Goal: Task Accomplishment & Management: Complete application form

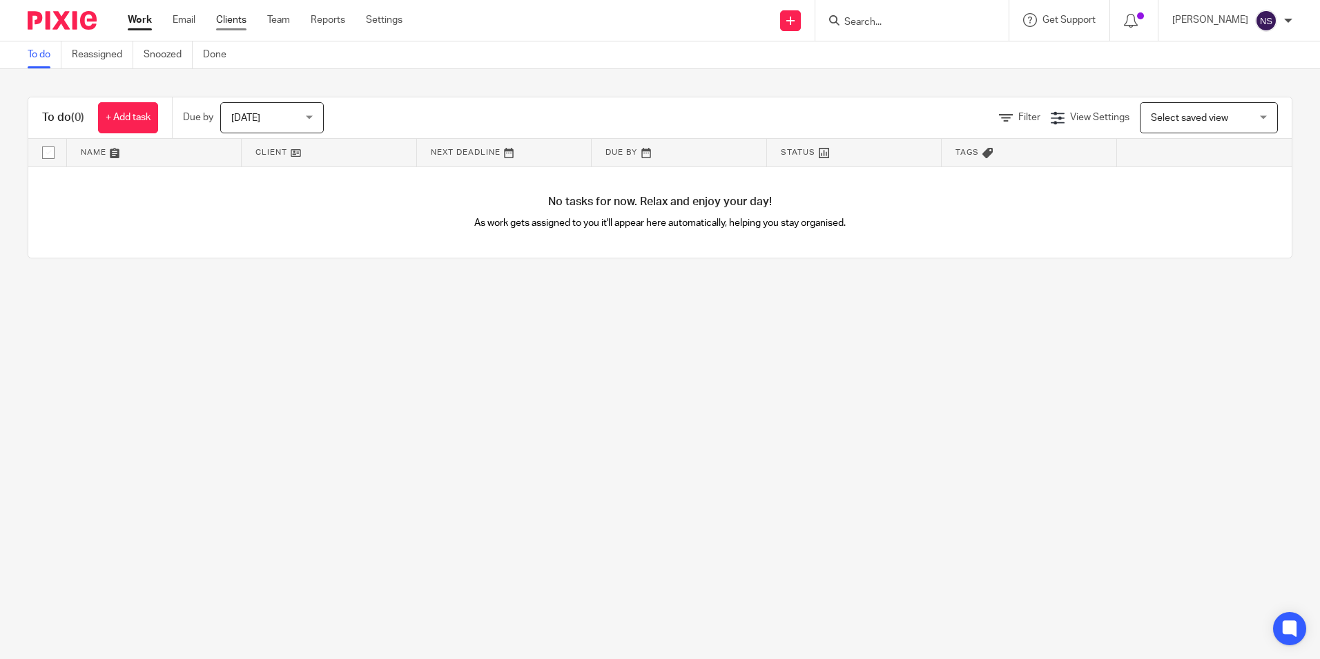
click at [241, 17] on link "Clients" at bounding box center [231, 20] width 30 height 14
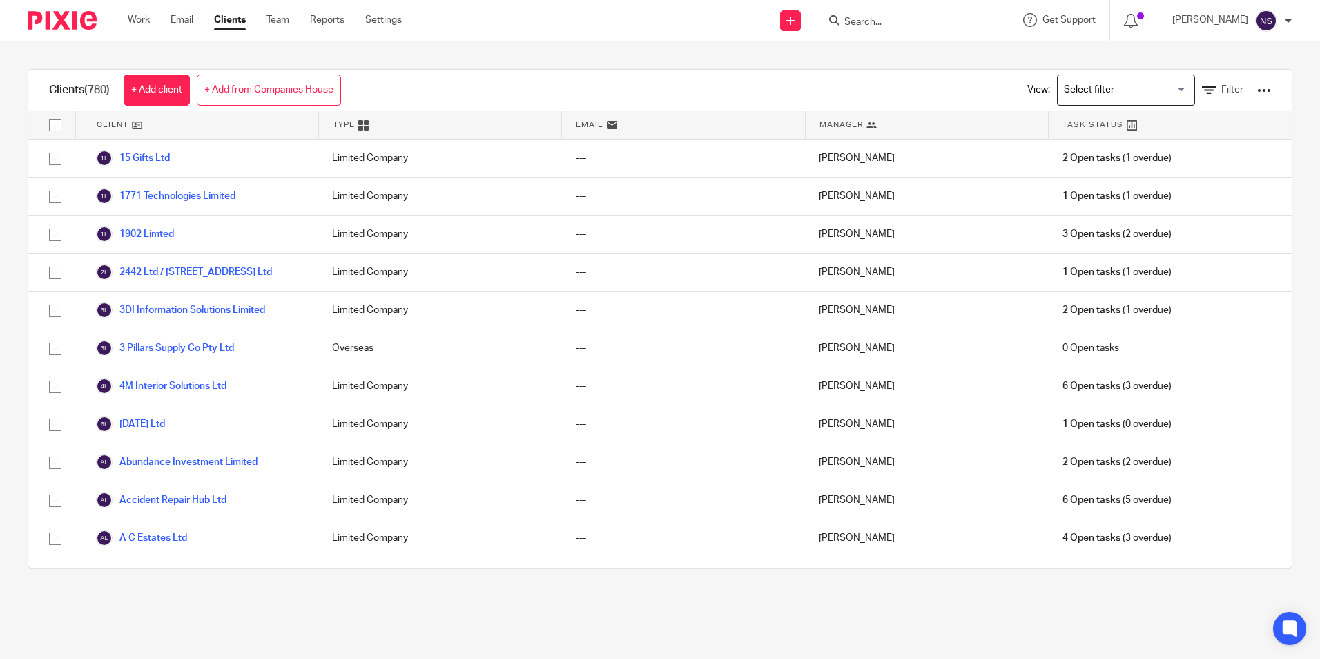
click at [264, 77] on link "+ Add from Companies House" at bounding box center [269, 90] width 144 height 31
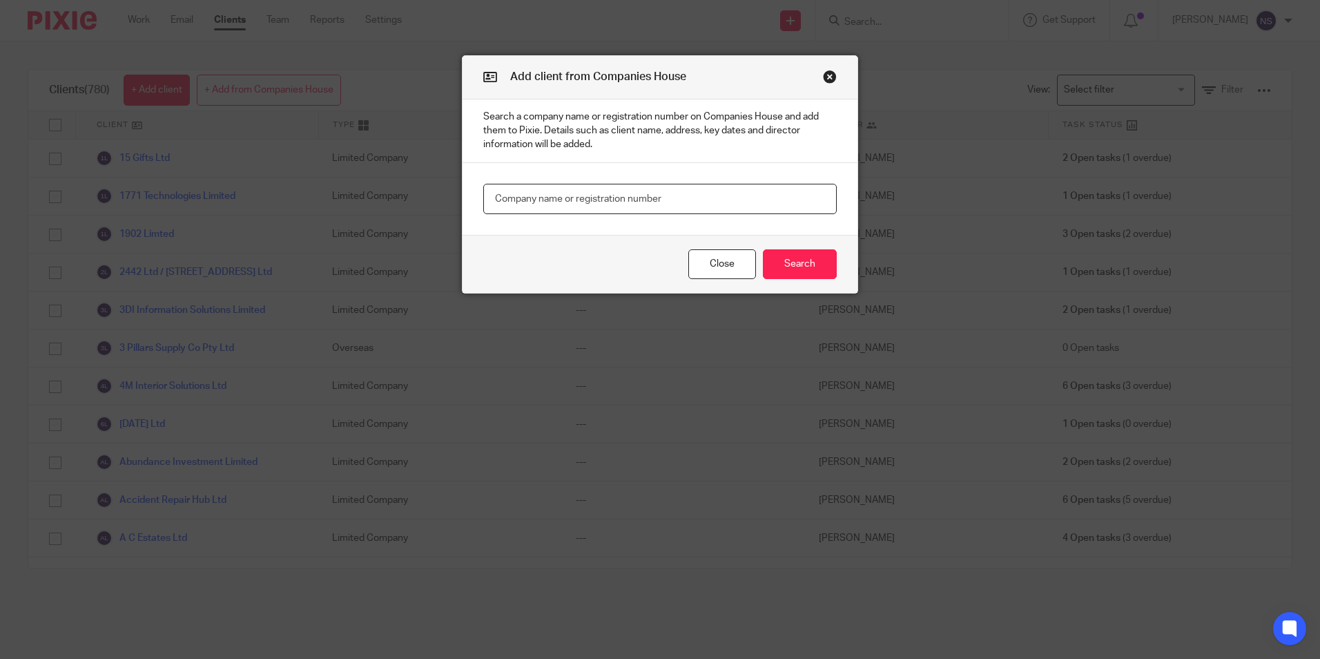
click at [538, 201] on input "text" at bounding box center [659, 199] width 353 height 31
type input "12313935"
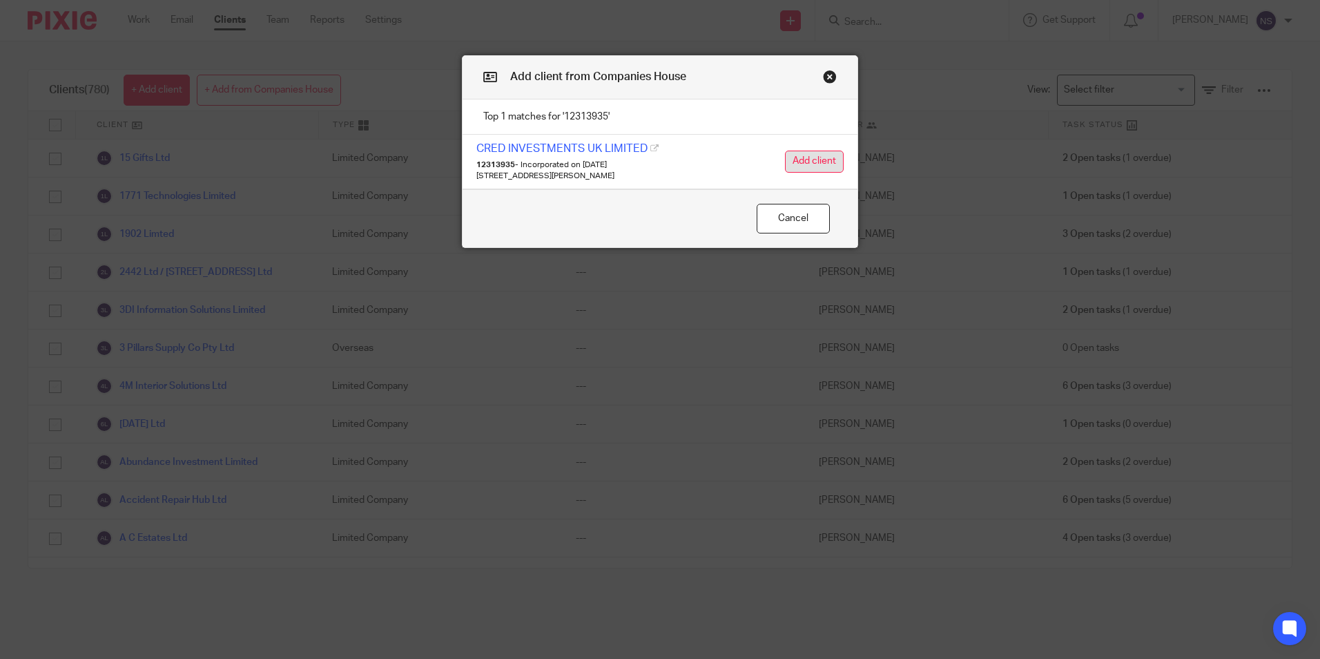
click at [811, 161] on button "Add client" at bounding box center [814, 161] width 59 height 22
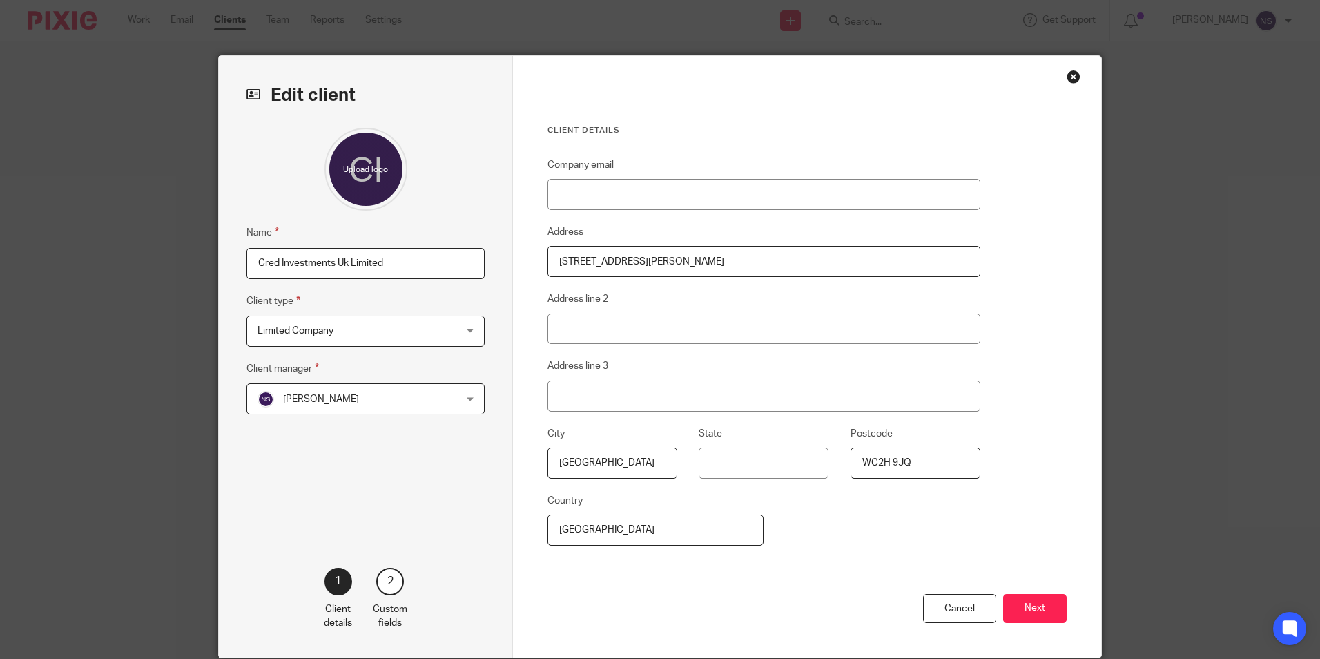
click at [382, 393] on span "[PERSON_NAME]" at bounding box center [347, 398] width 181 height 29
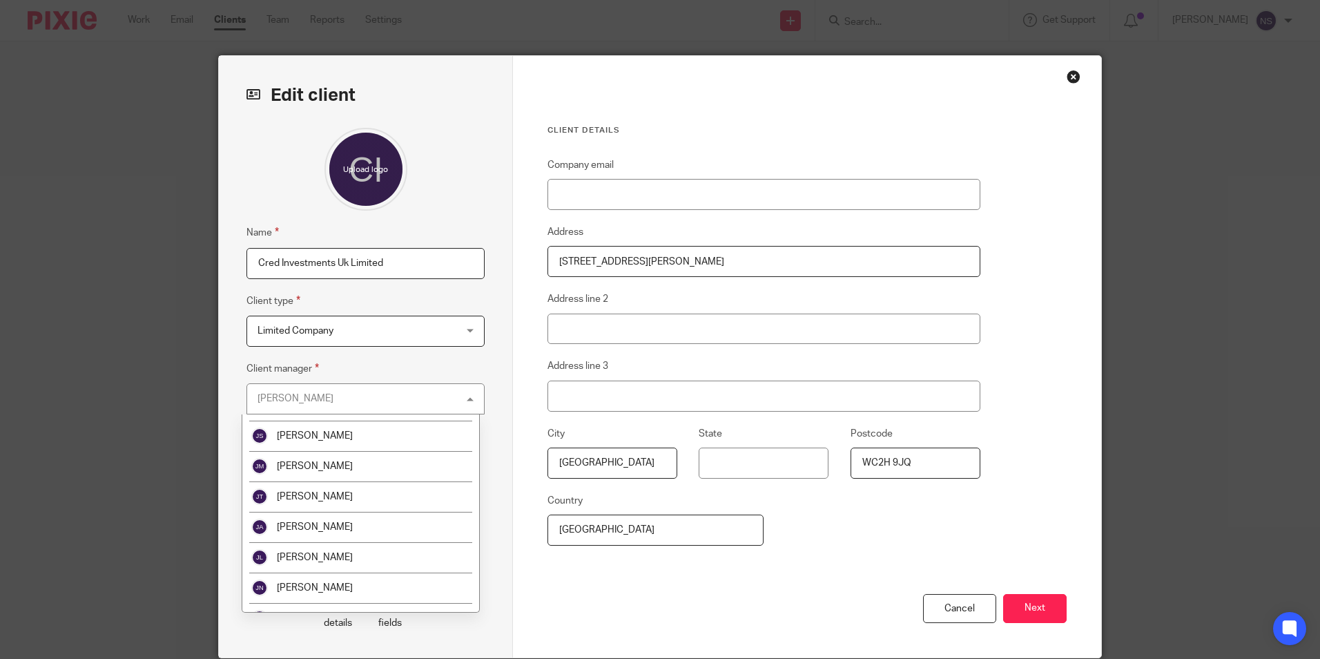
scroll to position [966, 0]
click at [372, 525] on li "[PERSON_NAME]" at bounding box center [360, 526] width 237 height 30
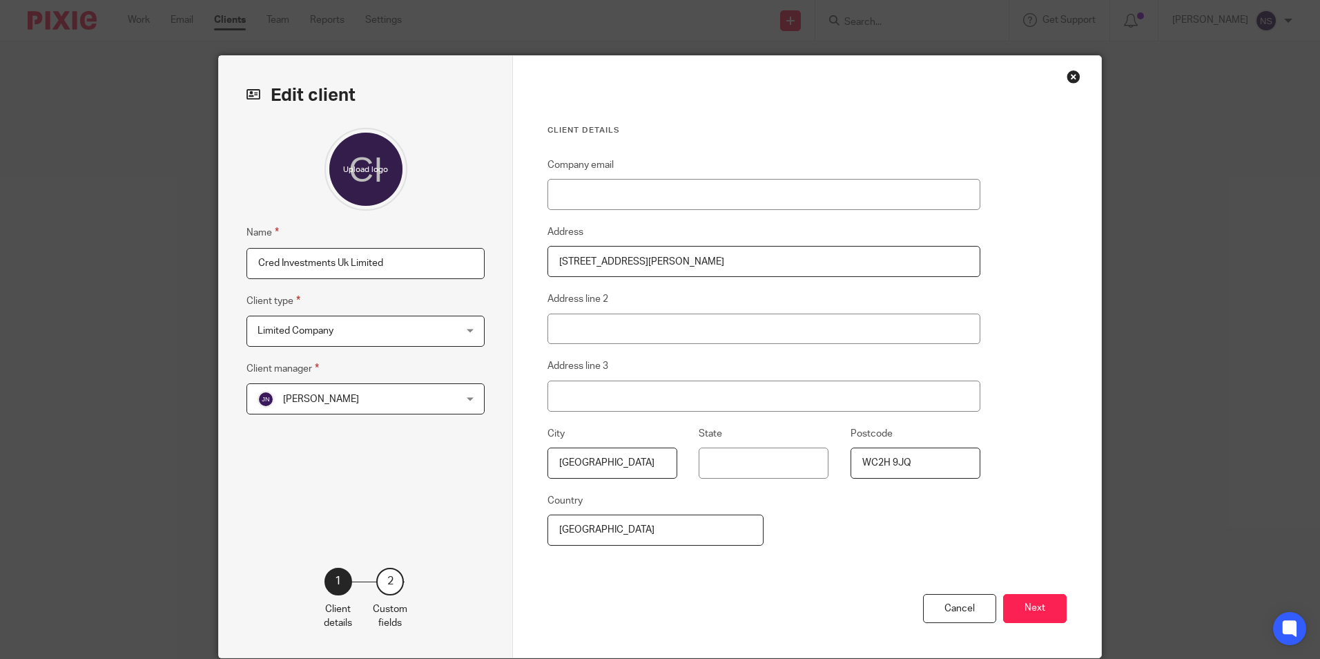
click at [1035, 599] on button "Next" at bounding box center [1035, 609] width 64 height 30
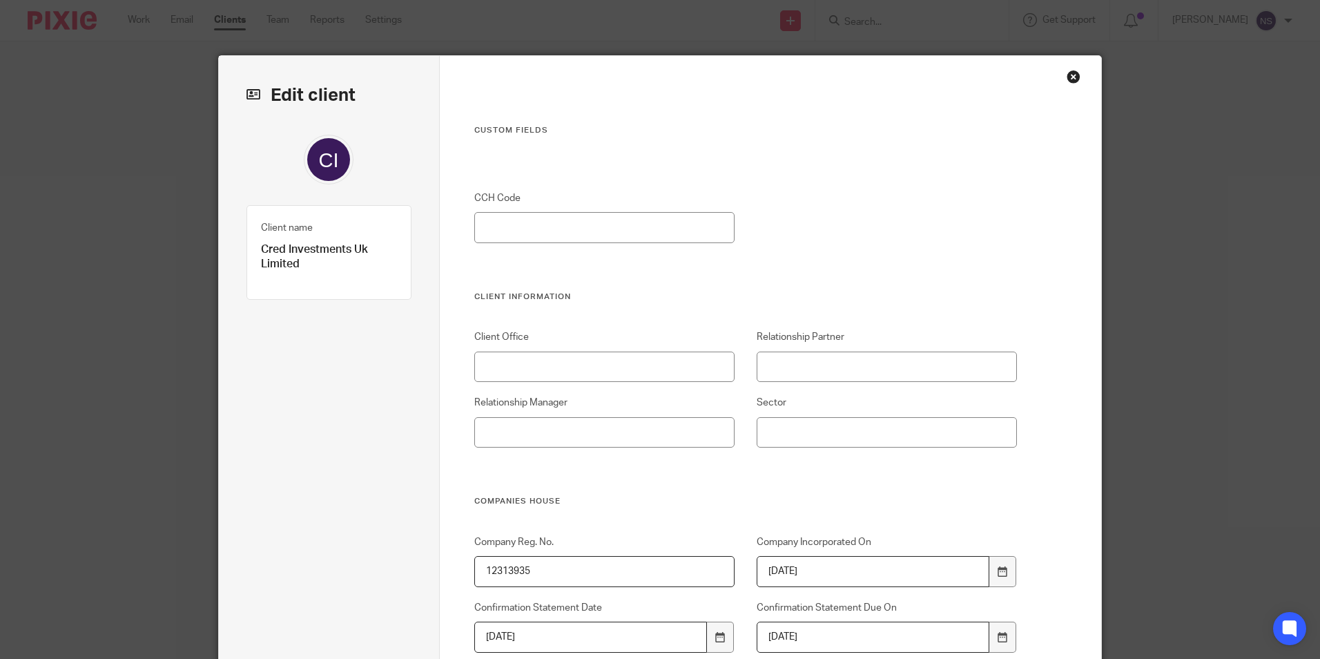
click at [600, 204] on label "CCH Code" at bounding box center [604, 198] width 261 height 14
click at [600, 212] on input "CCH Code" at bounding box center [604, 227] width 261 height 31
click at [600, 228] on input "CCH Code" at bounding box center [604, 227] width 261 height 31
type input "53973"
click at [590, 362] on input "Client Office" at bounding box center [604, 366] width 261 height 31
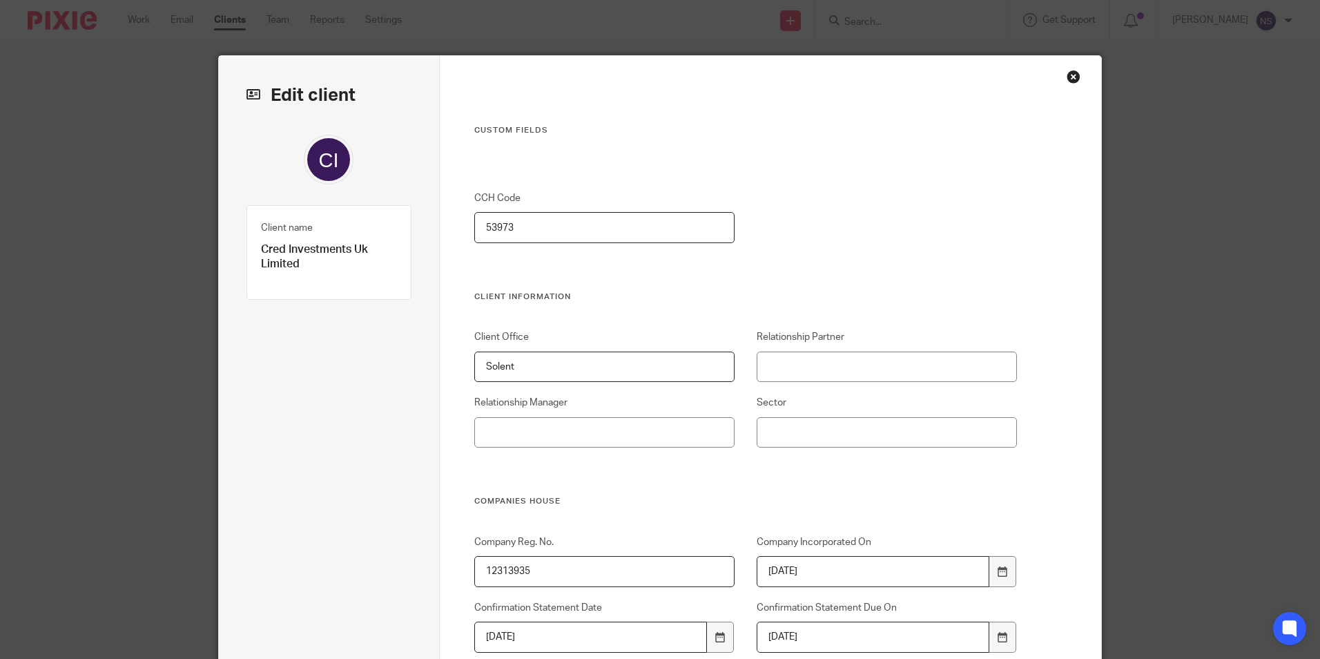
type input "Solent"
type input "[PERSON_NAME]"
click at [799, 419] on input "Sector" at bounding box center [887, 432] width 261 height 31
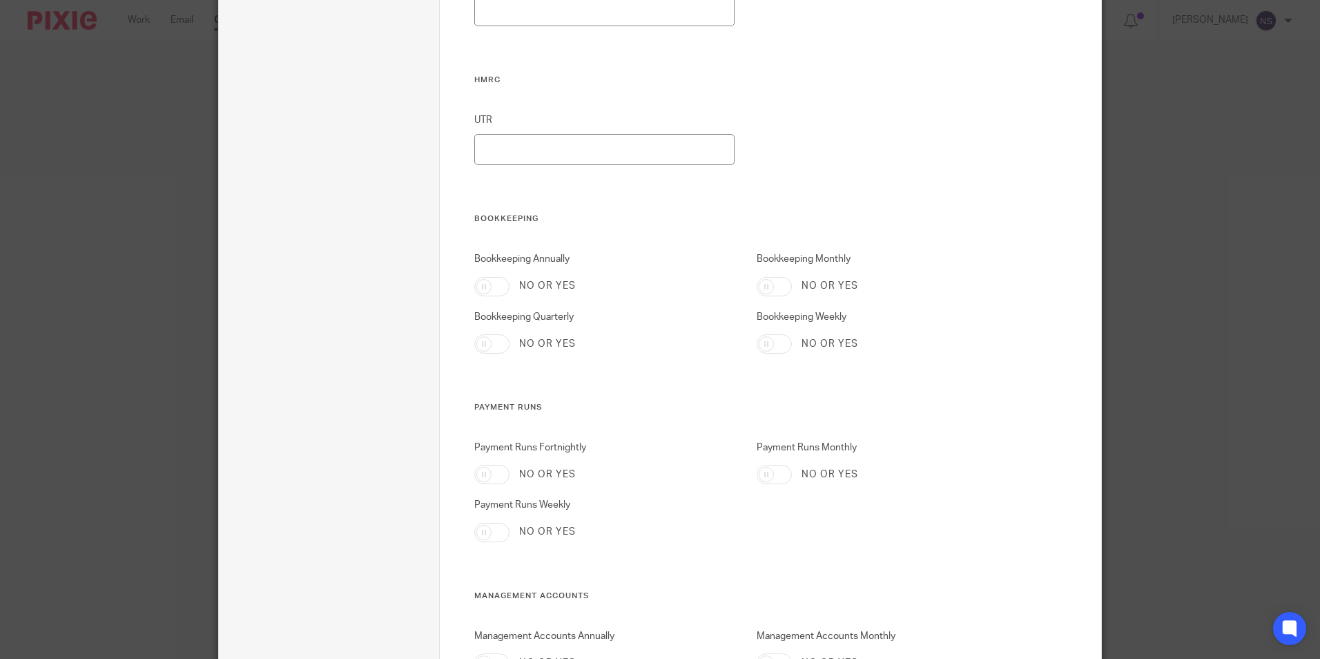
scroll to position [828, 0]
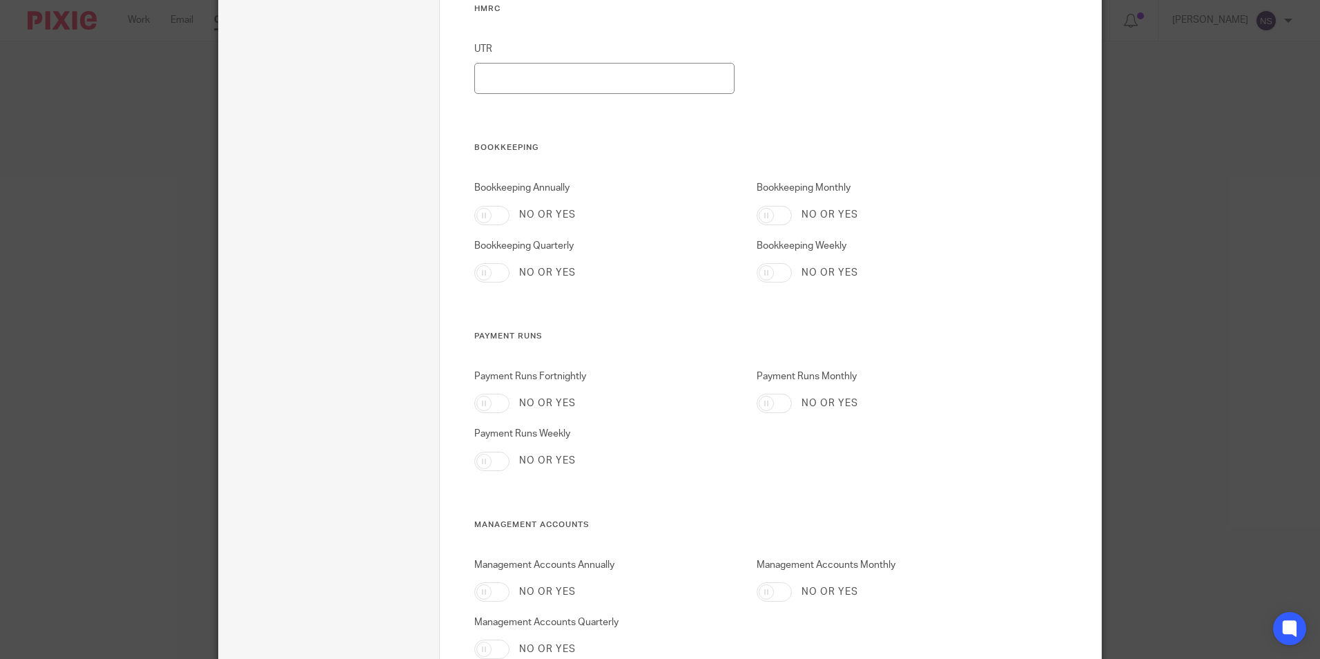
type input "Technology"
click at [757, 207] on input "Bookkeeping Monthly" at bounding box center [774, 215] width 35 height 19
checkbox input "true"
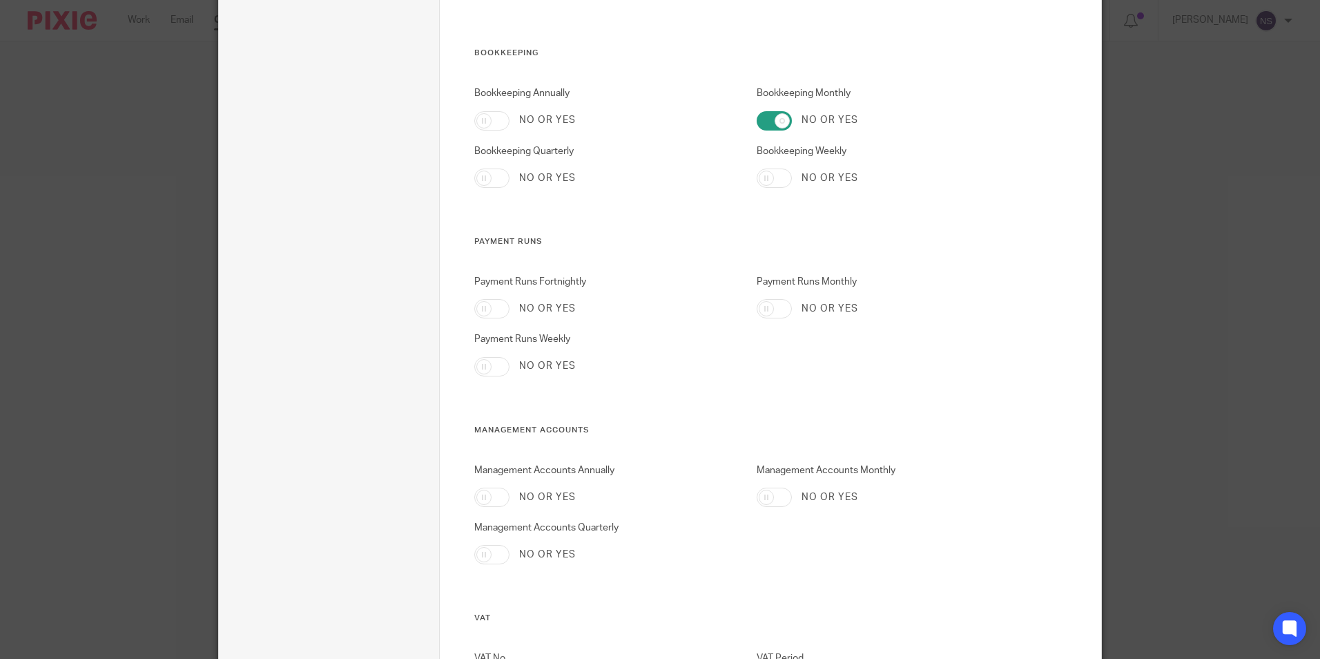
scroll to position [966, 0]
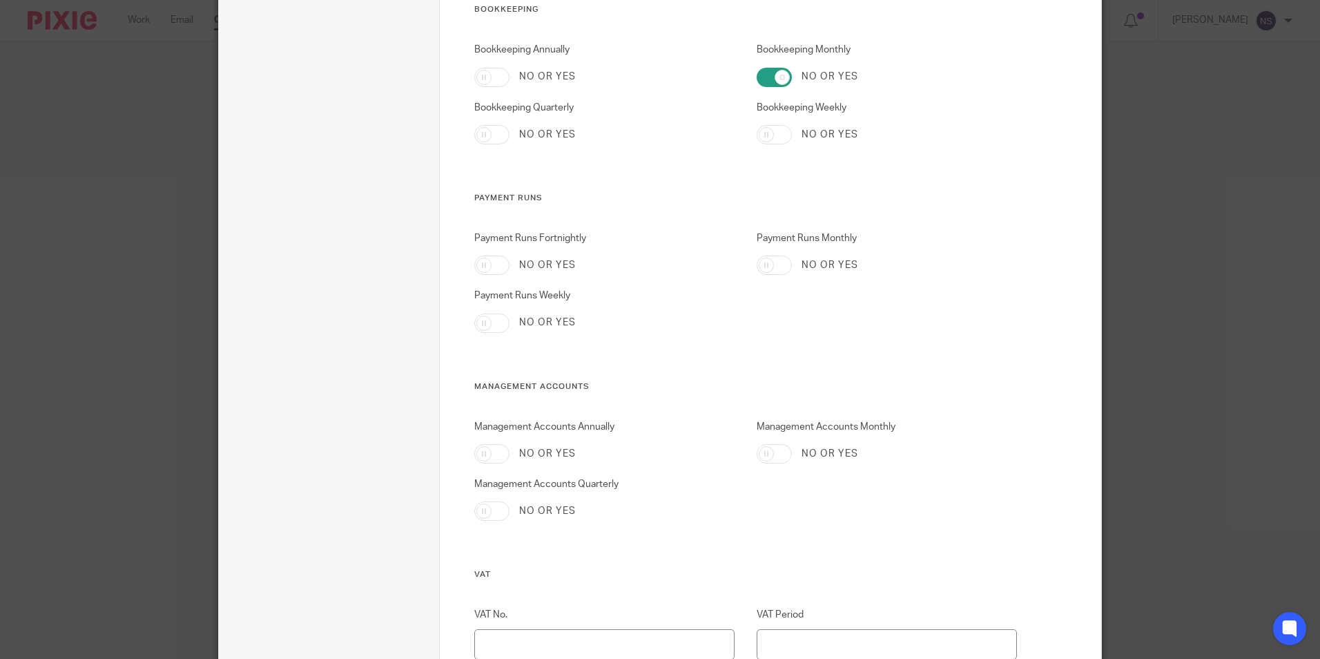
click at [779, 459] on input "Management Accounts Monthly" at bounding box center [774, 453] width 35 height 19
checkbox input "true"
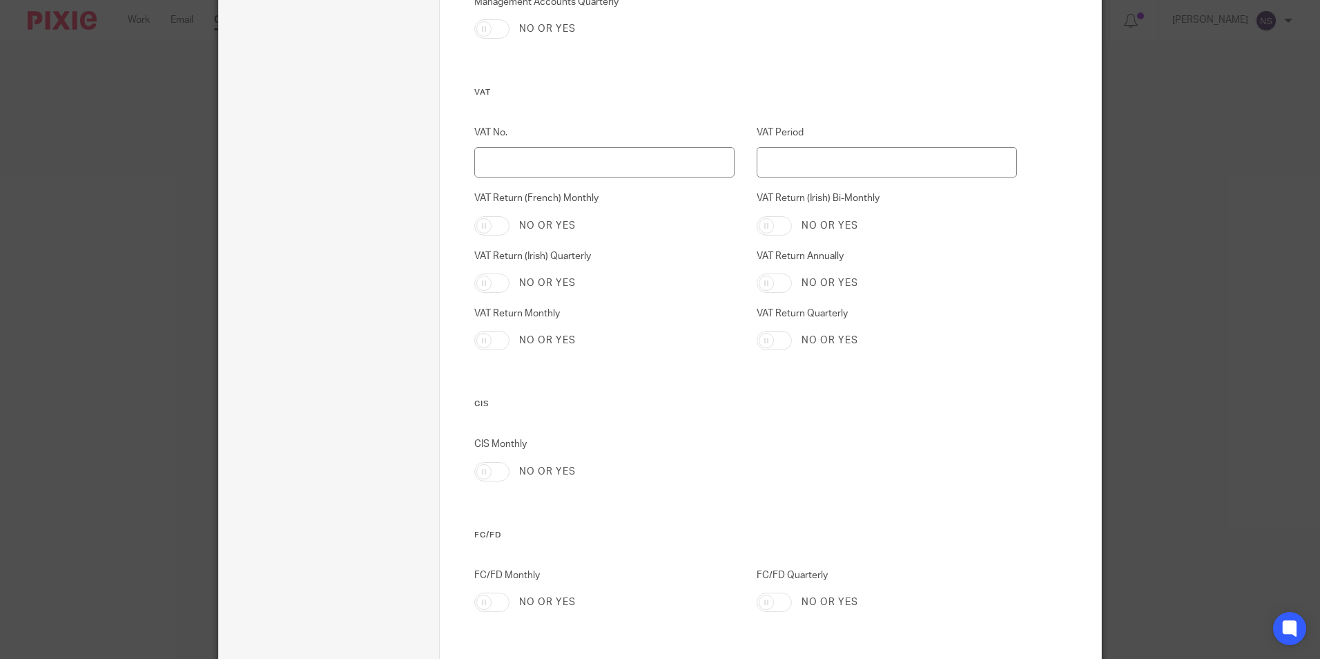
scroll to position [1450, 0]
click at [836, 166] on input "VAT Period" at bounding box center [887, 161] width 261 height 31
type input "Mar/Jun/Sept/Dec"
click at [786, 337] on div "No or yes" at bounding box center [887, 338] width 261 height 19
click at [779, 337] on input "VAT Return Quarterly" at bounding box center [774, 338] width 35 height 19
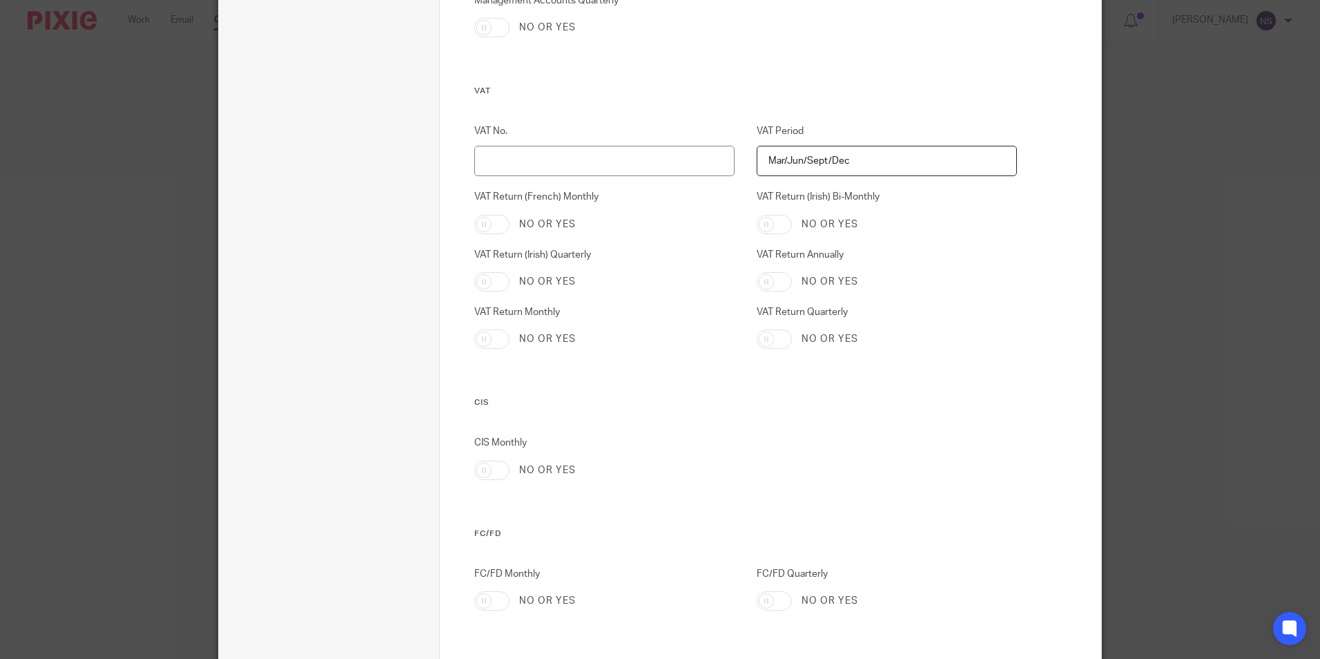
checkbox input "true"
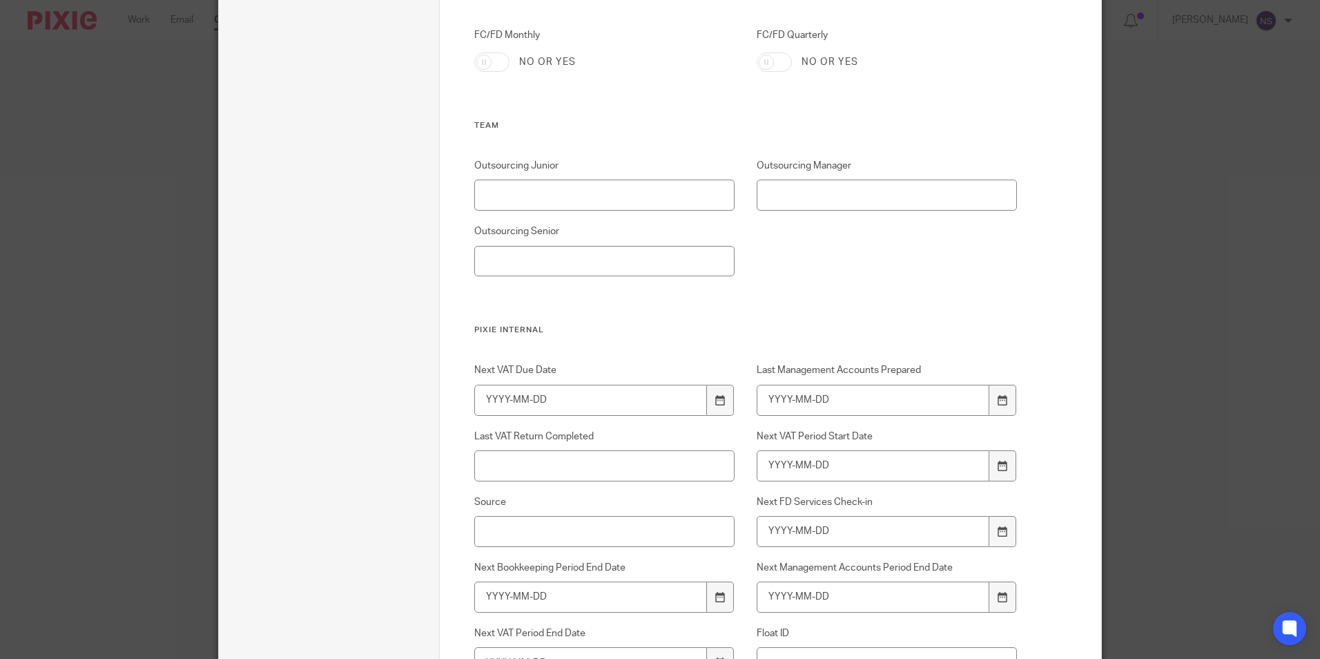
scroll to position [2002, 0]
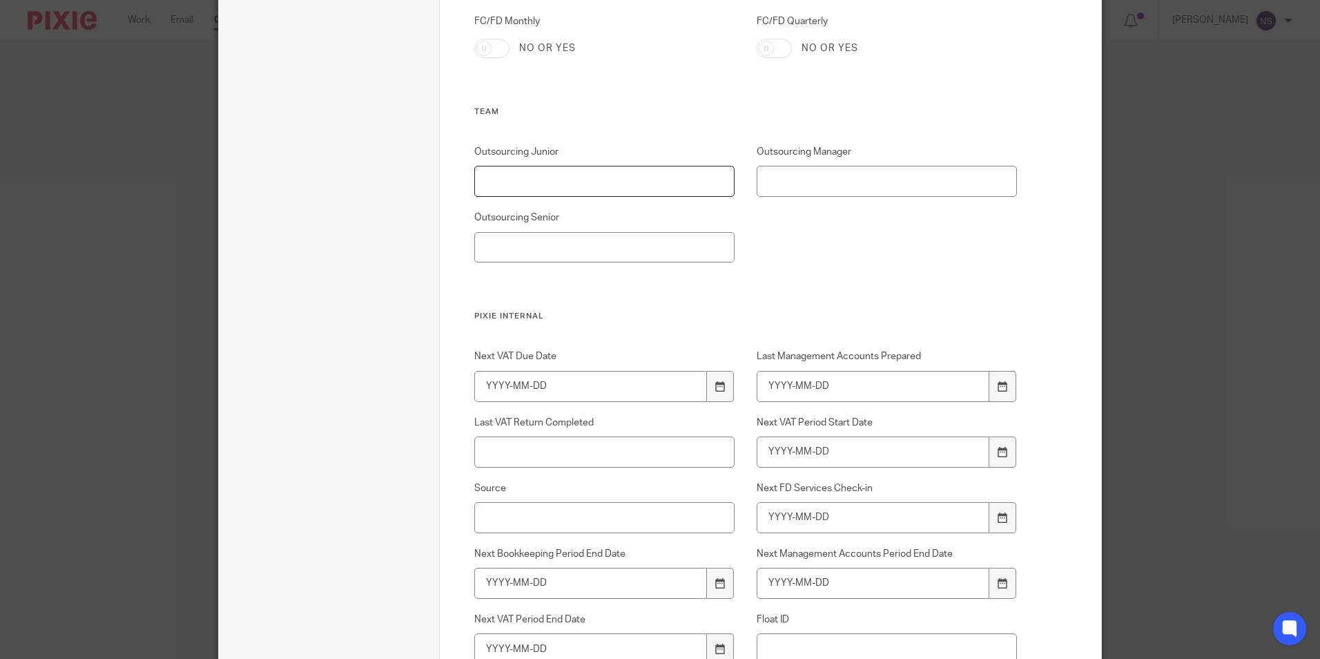
click at [592, 184] on input "Outsourcing Junior" at bounding box center [604, 181] width 261 height 31
type input "Jay Shah"
type input "Juanita Nam"
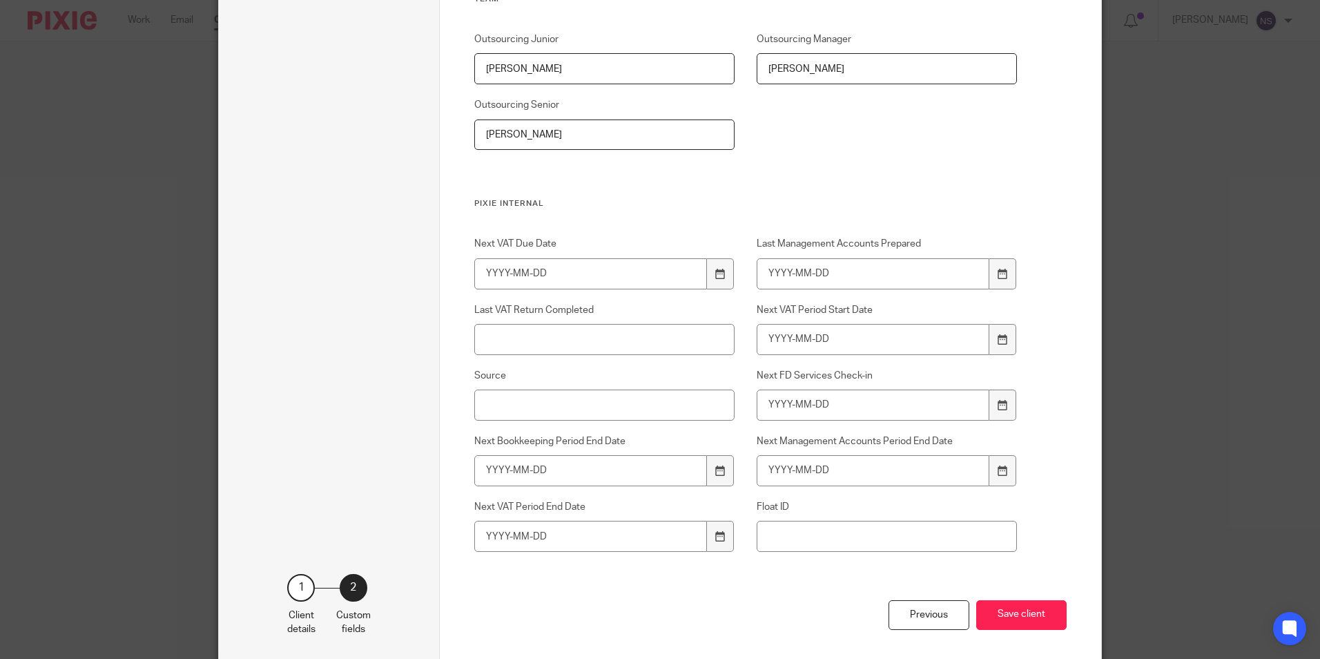
scroll to position [2176, 0]
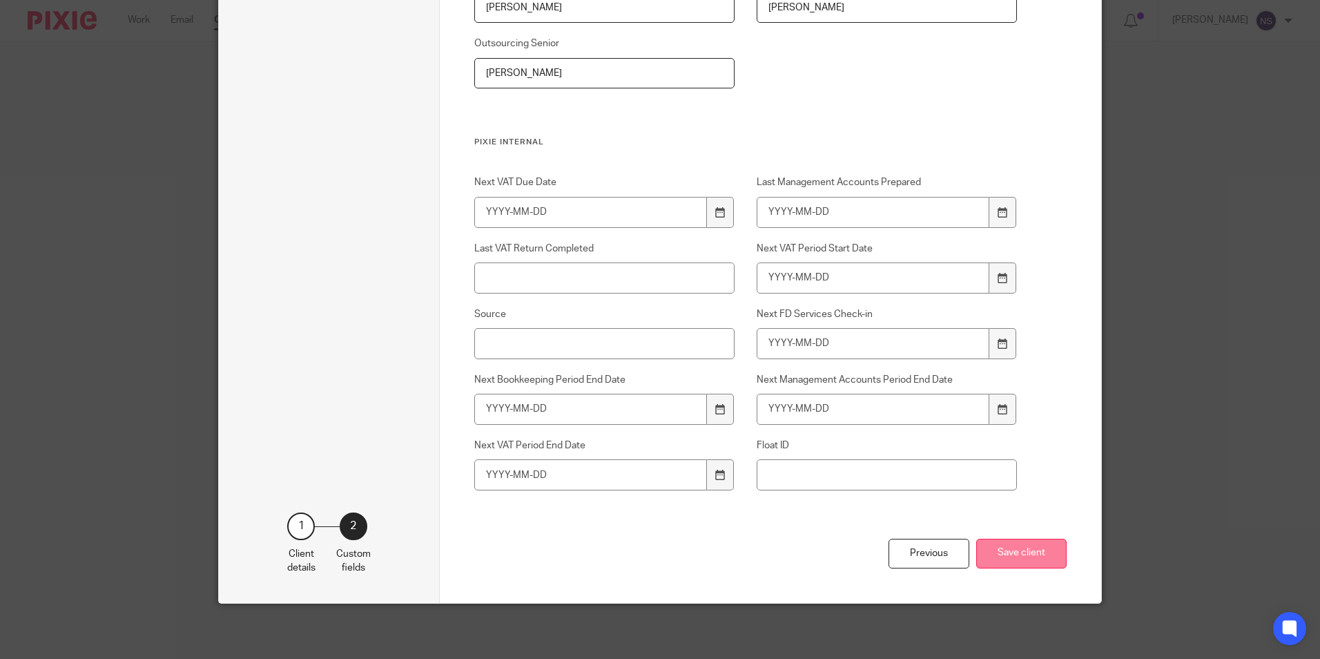
type input "[PERSON_NAME]"
click at [1011, 547] on button "Save client" at bounding box center [1021, 553] width 90 height 30
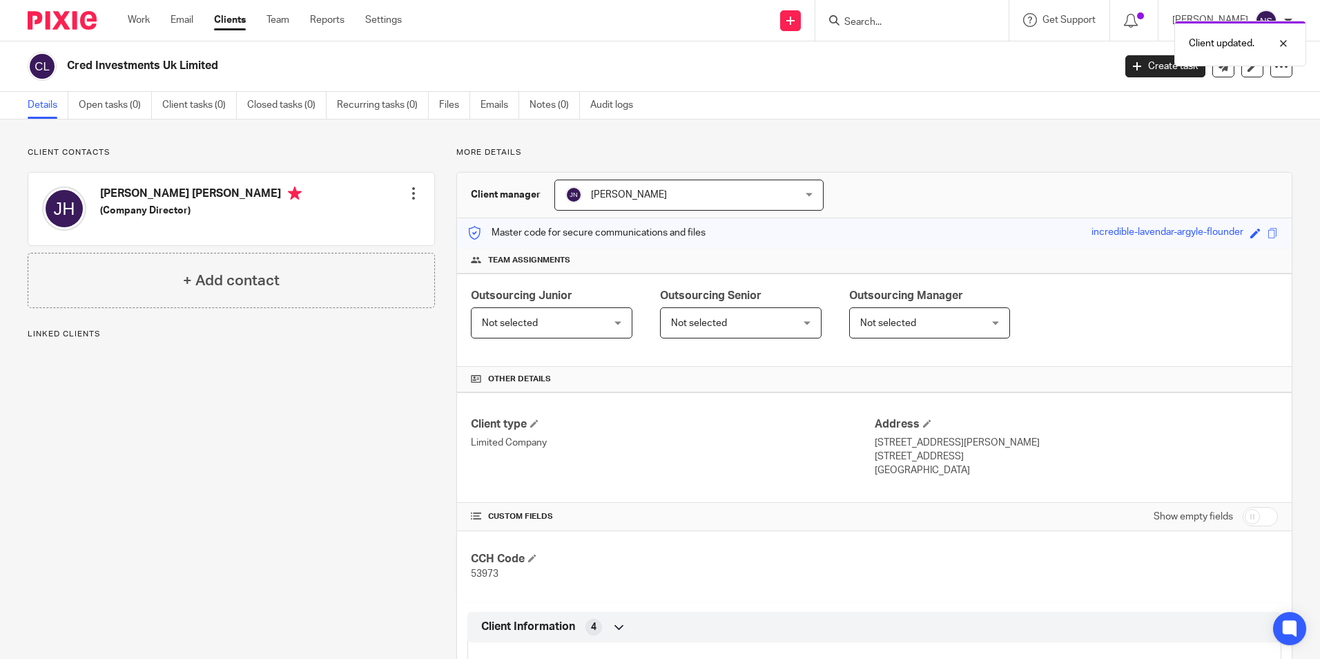
click at [570, 323] on span "Not selected" at bounding box center [541, 322] width 119 height 29
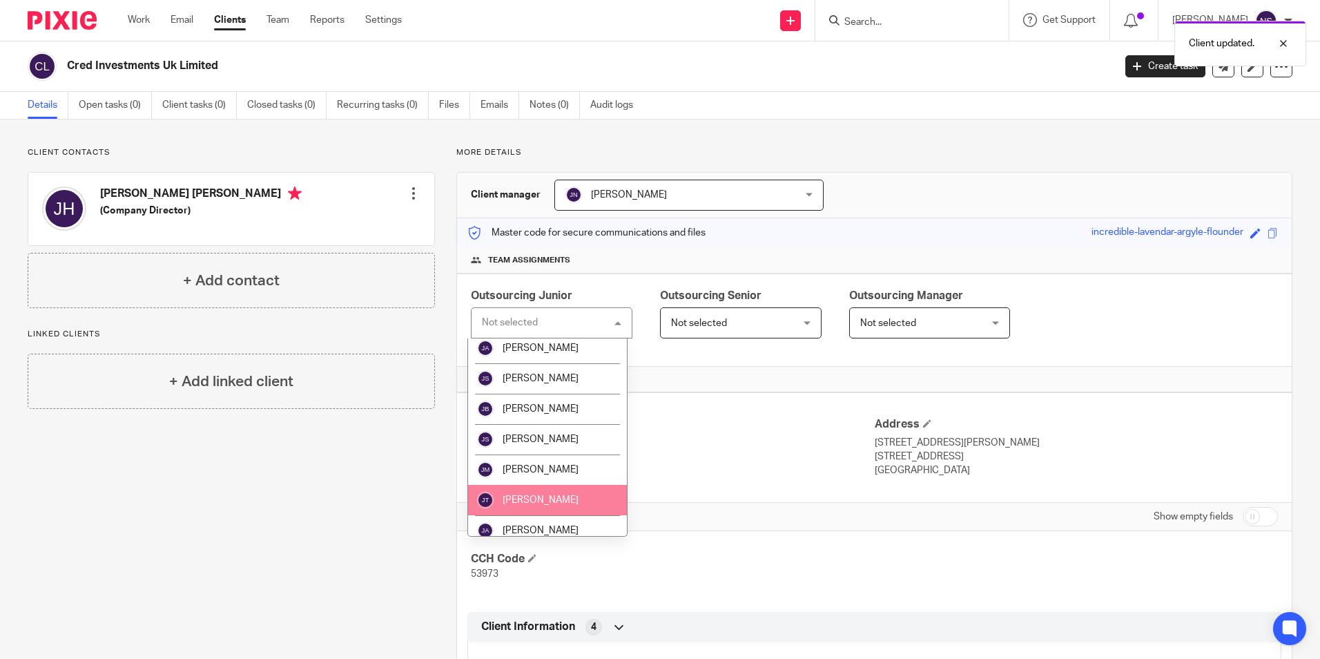
scroll to position [897, 0]
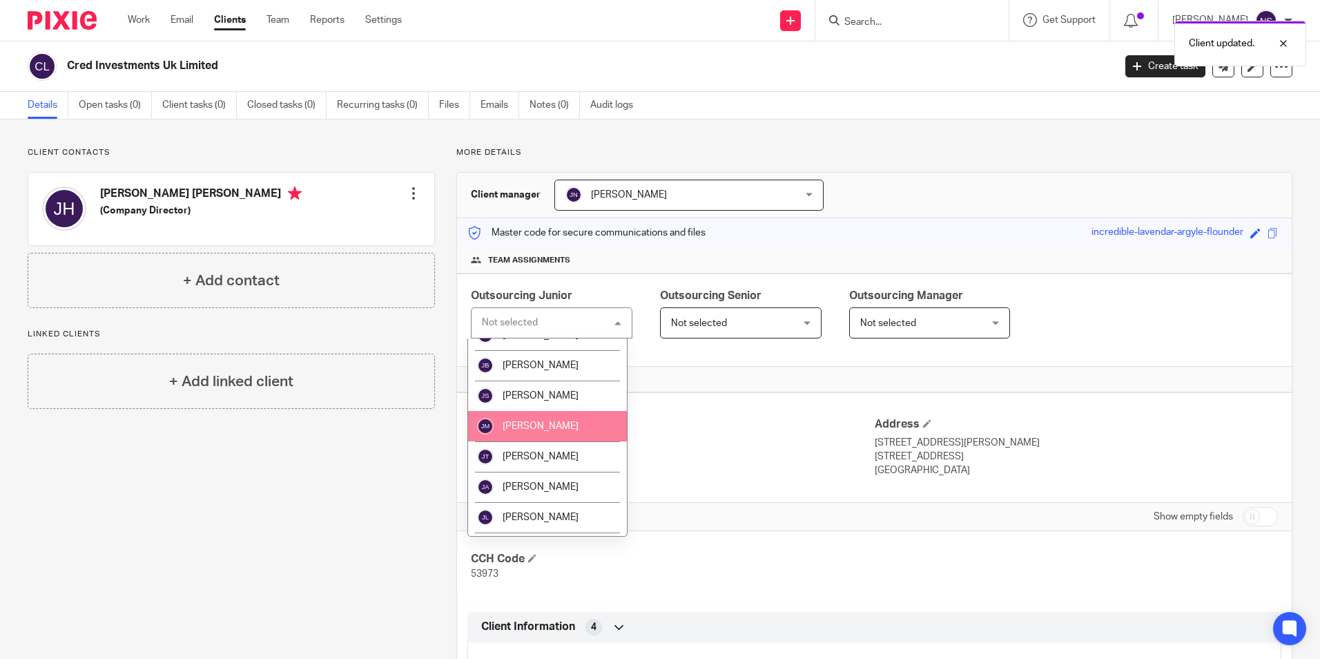
click at [558, 397] on li "Jay Shah" at bounding box center [547, 395] width 159 height 30
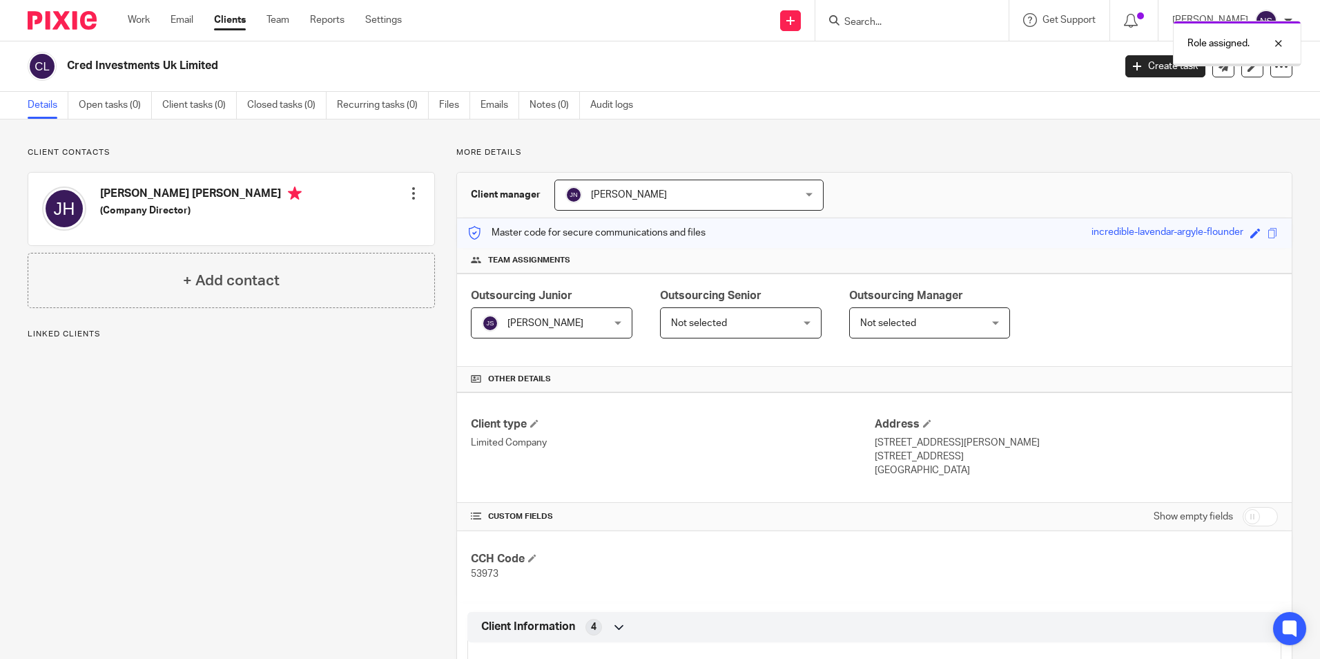
click at [781, 324] on span "Not selected" at bounding box center [730, 322] width 119 height 29
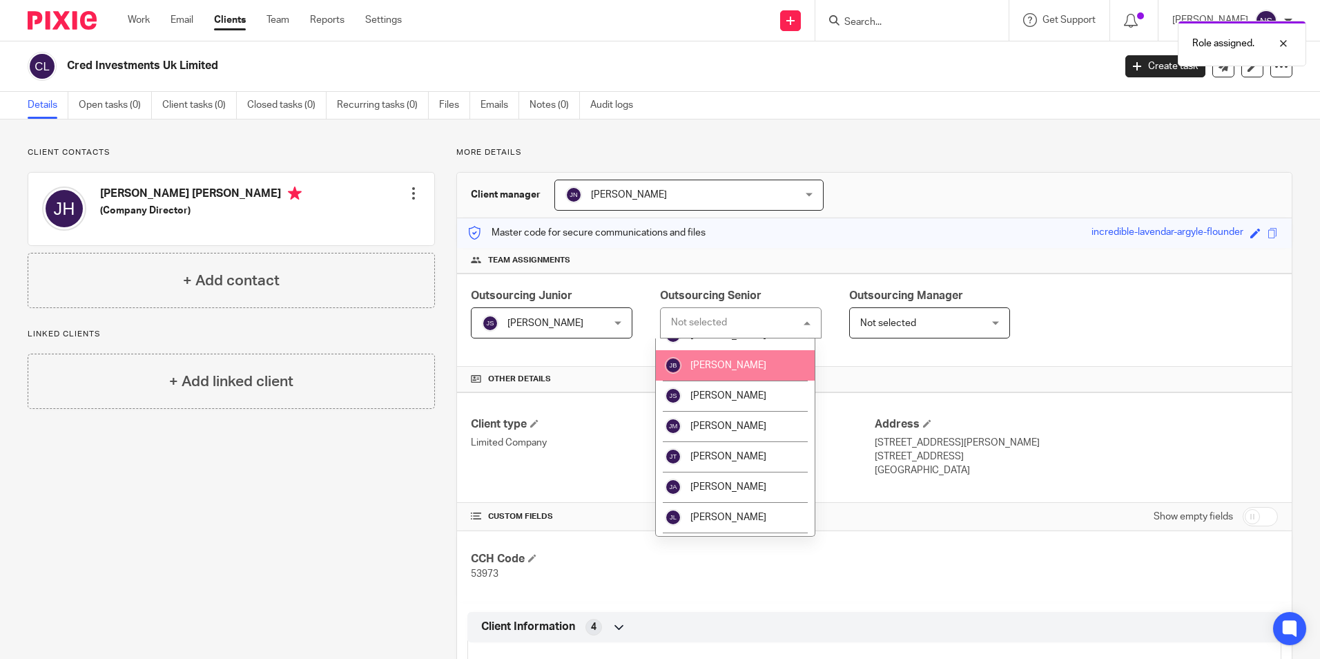
scroll to position [759, 0]
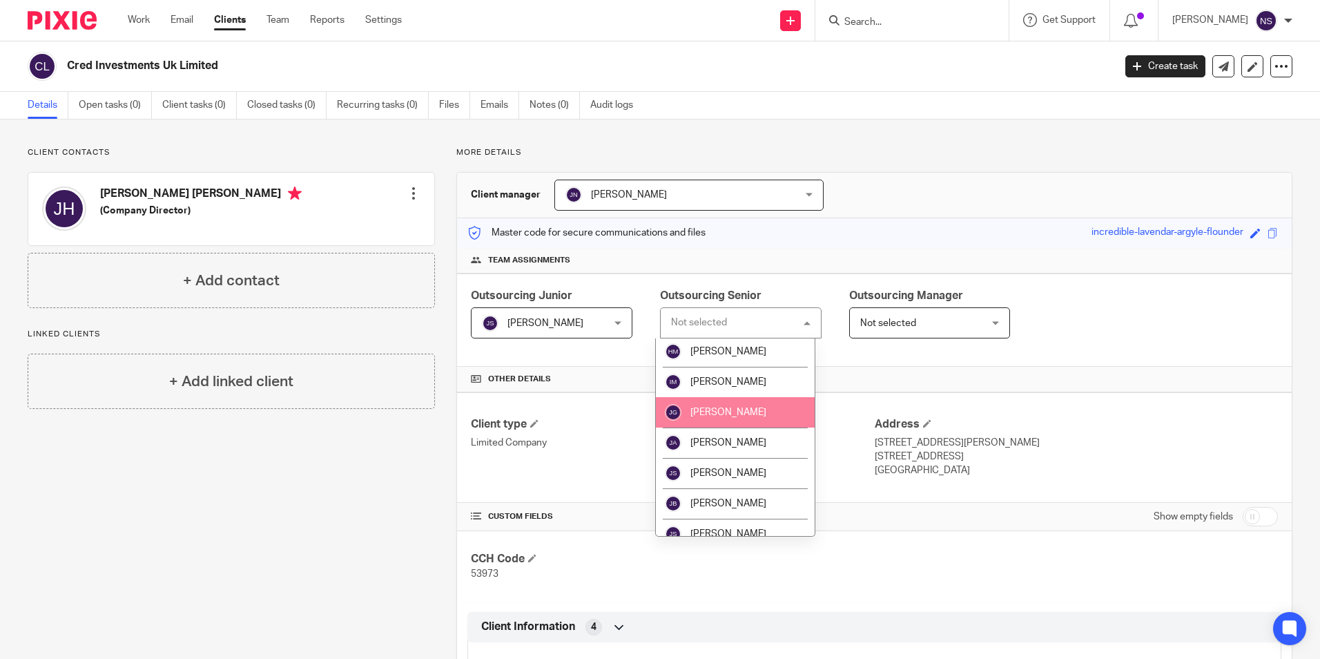
click at [748, 420] on li "[PERSON_NAME]" at bounding box center [735, 412] width 159 height 30
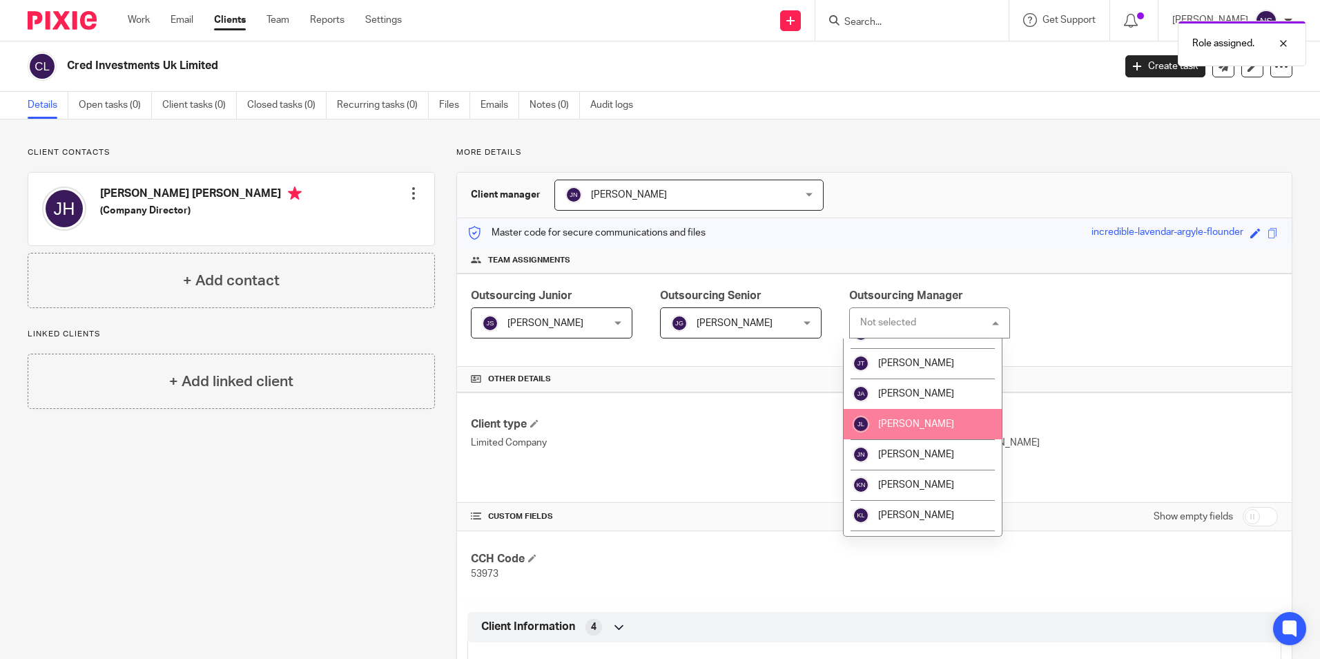
scroll to position [966, 0]
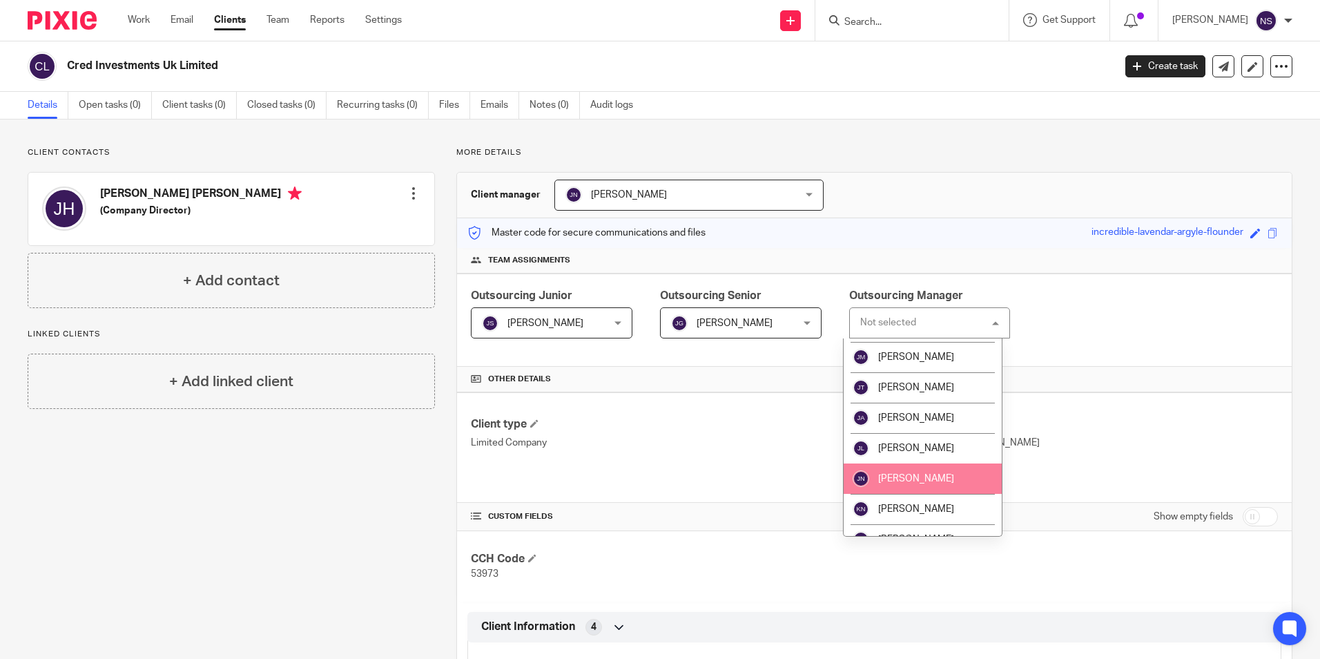
click at [932, 475] on span "[PERSON_NAME]" at bounding box center [916, 479] width 76 height 10
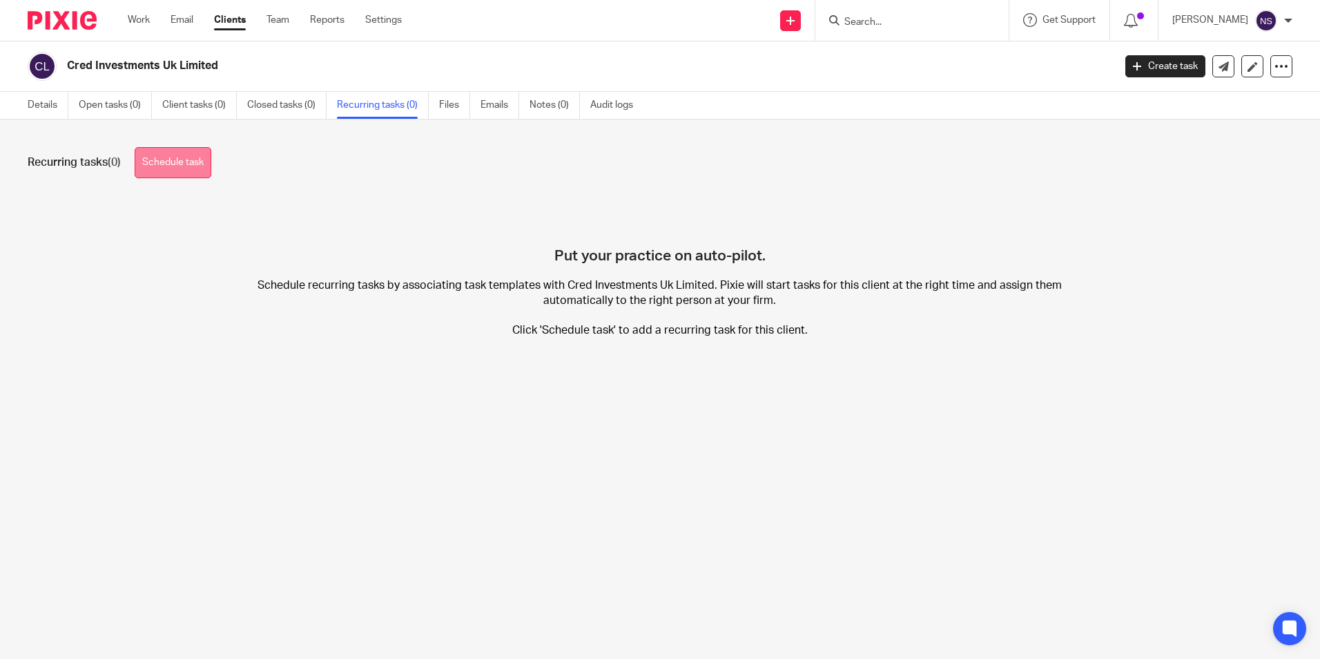
click at [185, 171] on link "Schedule task" at bounding box center [173, 162] width 77 height 31
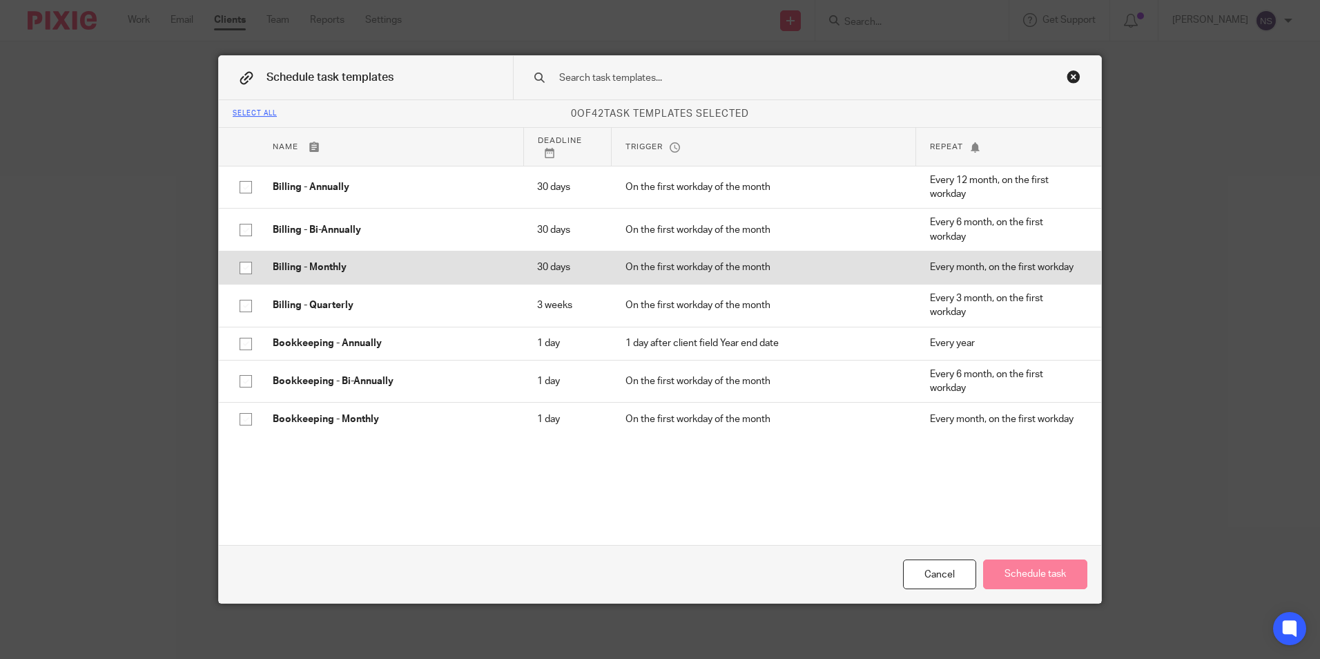
click at [389, 267] on p "Billing - Monthly" at bounding box center [391, 267] width 237 height 14
checkbox input "true"
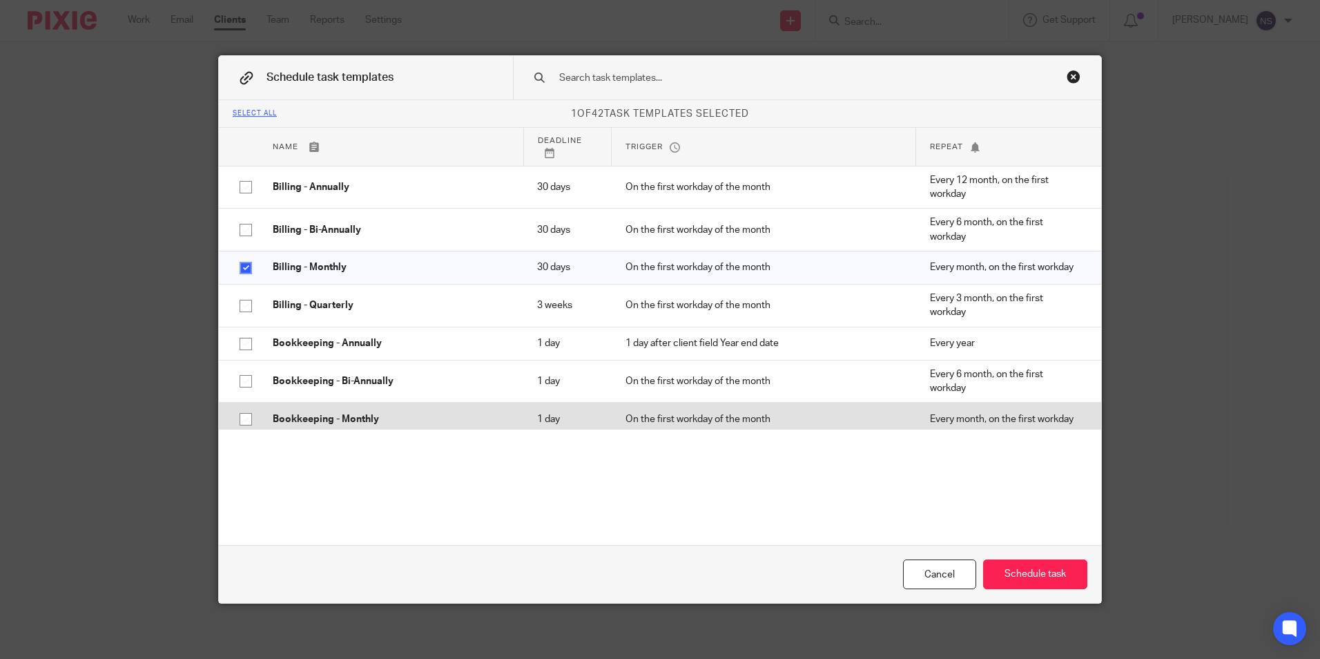
click at [391, 411] on td "Bookkeeping - Monthly" at bounding box center [391, 418] width 264 height 33
checkbox input "true"
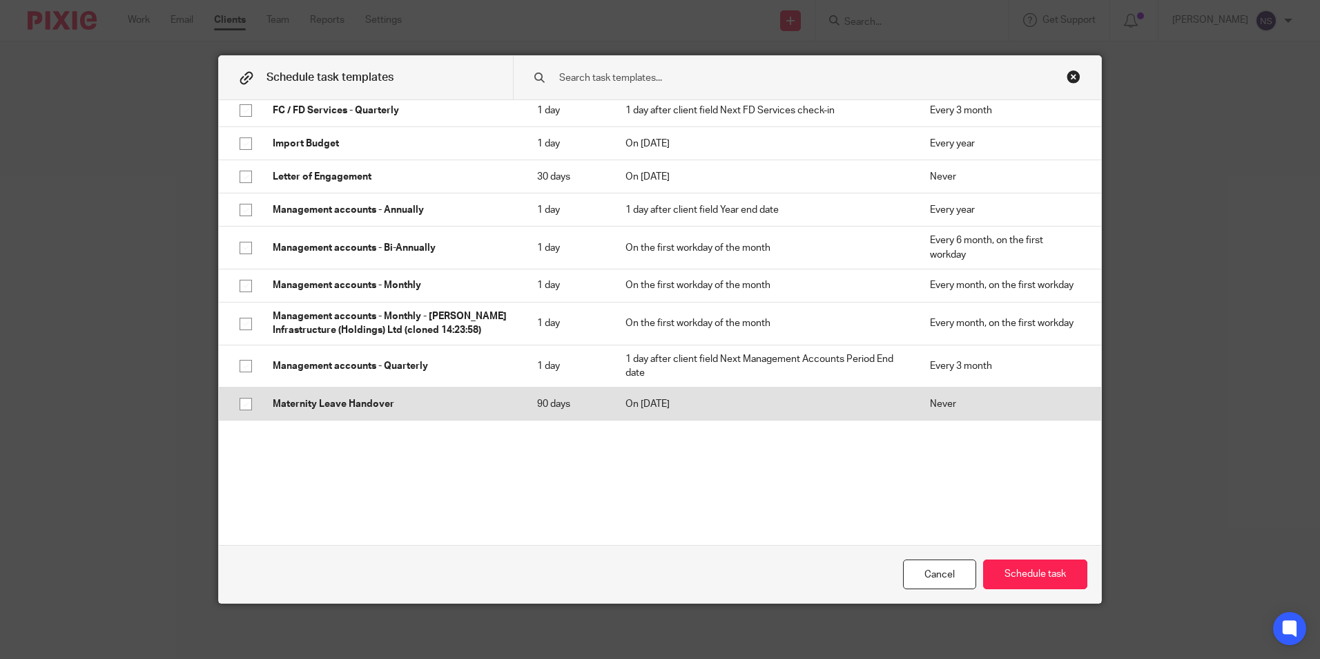
scroll to position [621, 0]
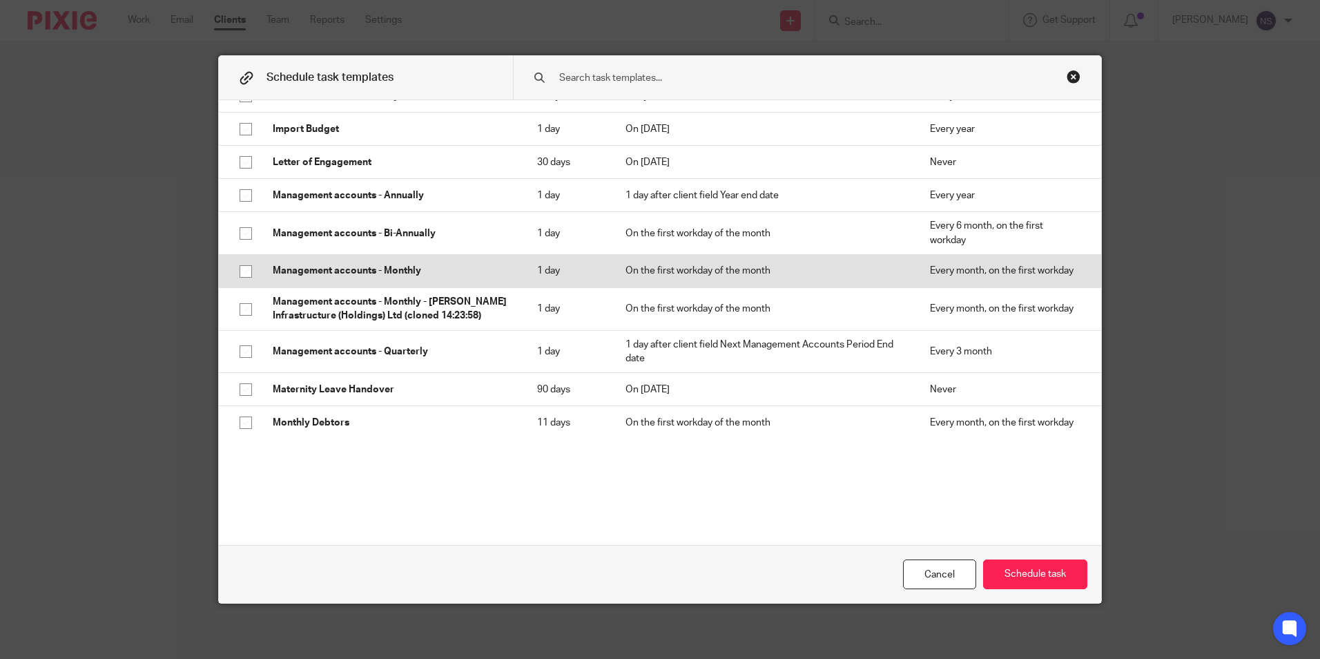
click at [460, 267] on p "Management accounts - Monthly" at bounding box center [391, 271] width 237 height 14
checkbox input "true"
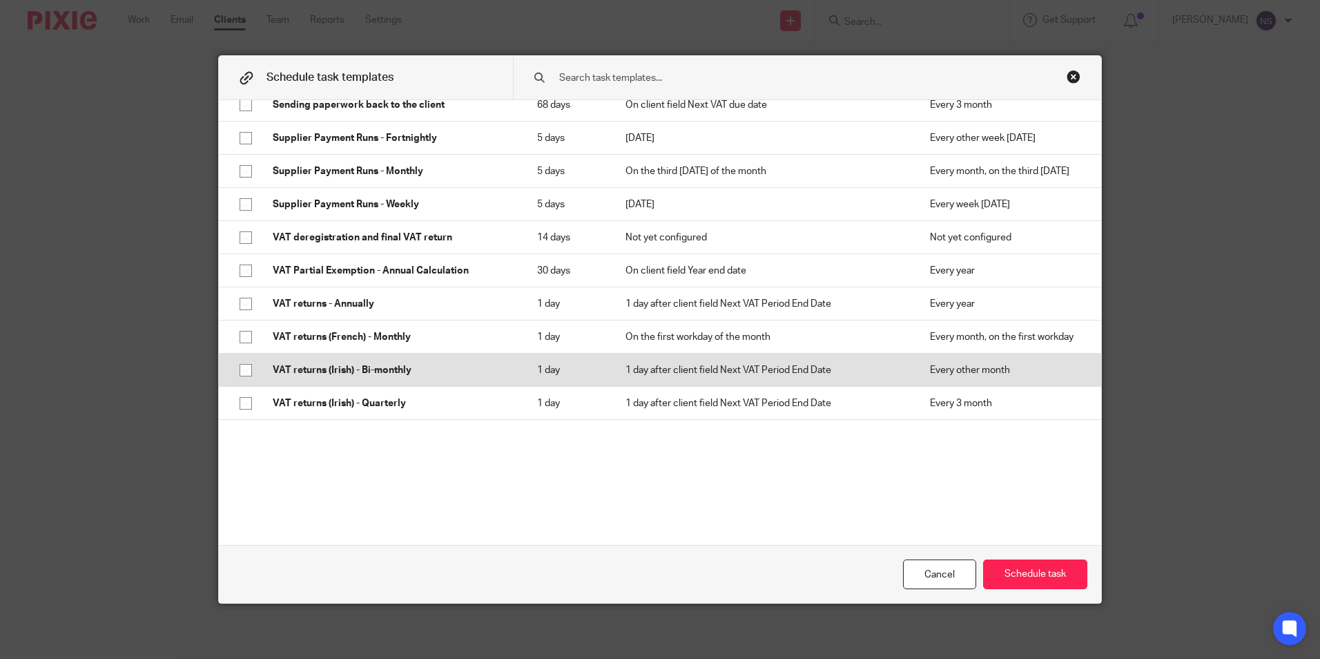
scroll to position [1174, 0]
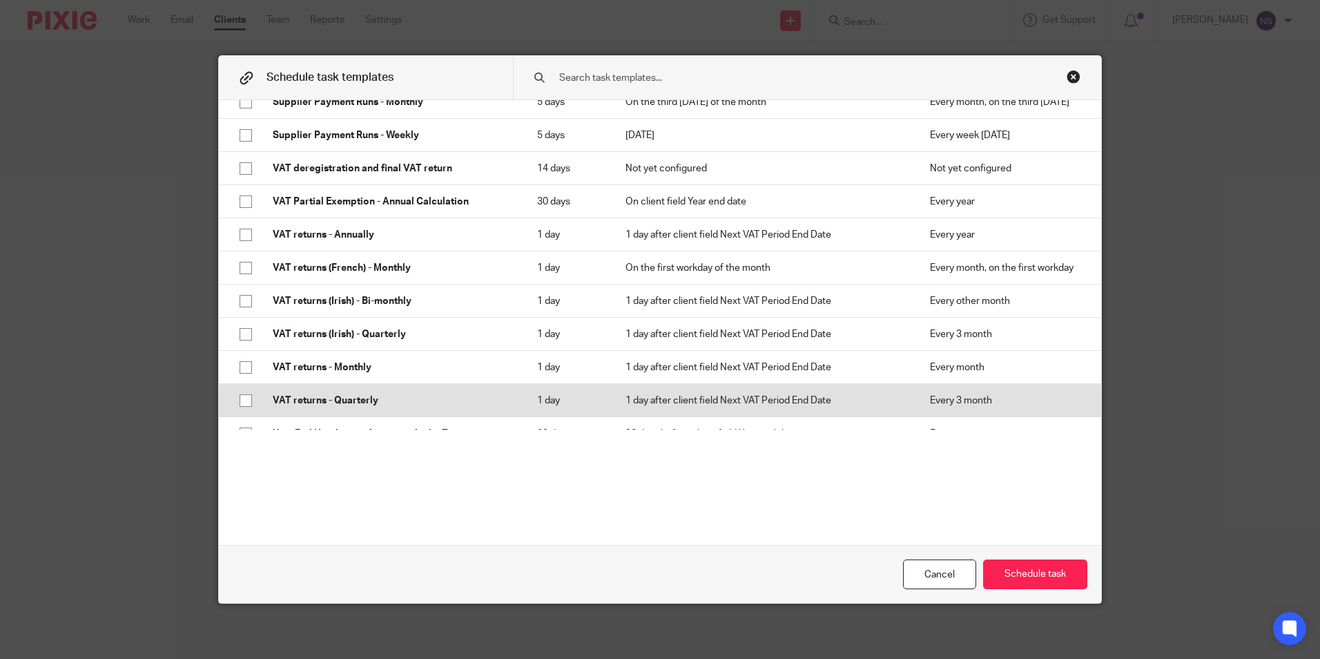
click at [400, 400] on p "VAT returns - Quarterly" at bounding box center [391, 400] width 237 height 14
checkbox input "true"
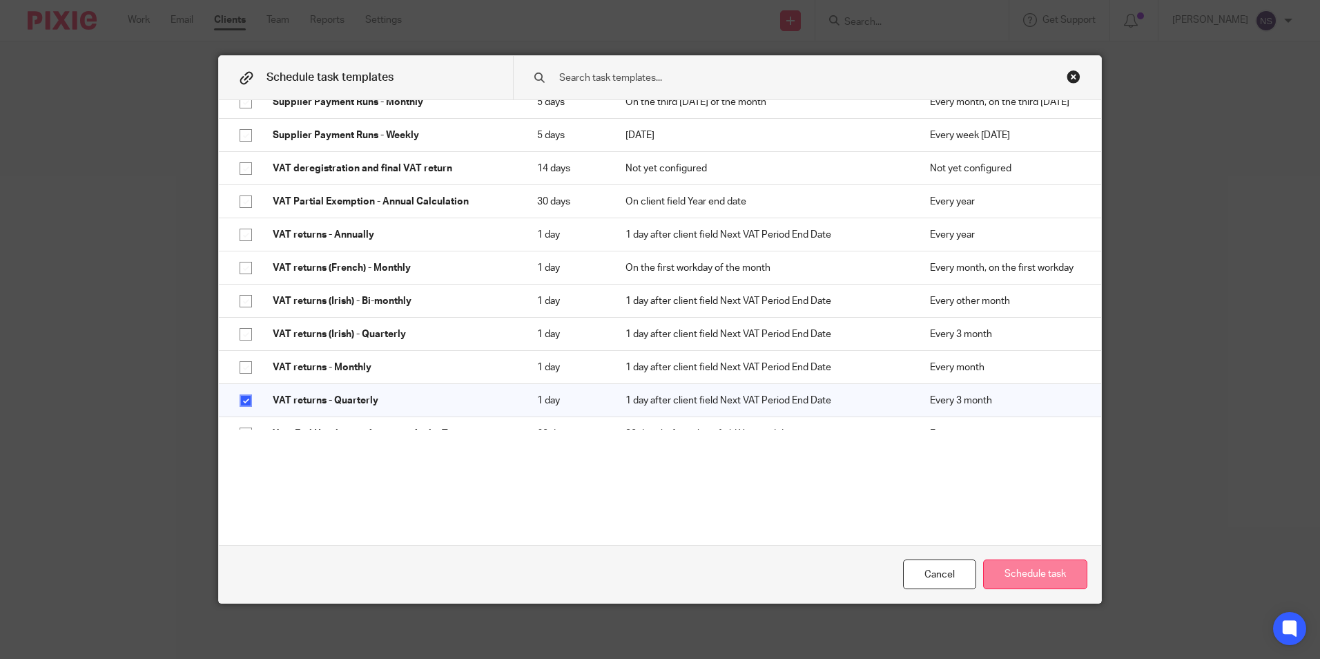
click at [1044, 570] on button "Schedule task" at bounding box center [1035, 574] width 104 height 30
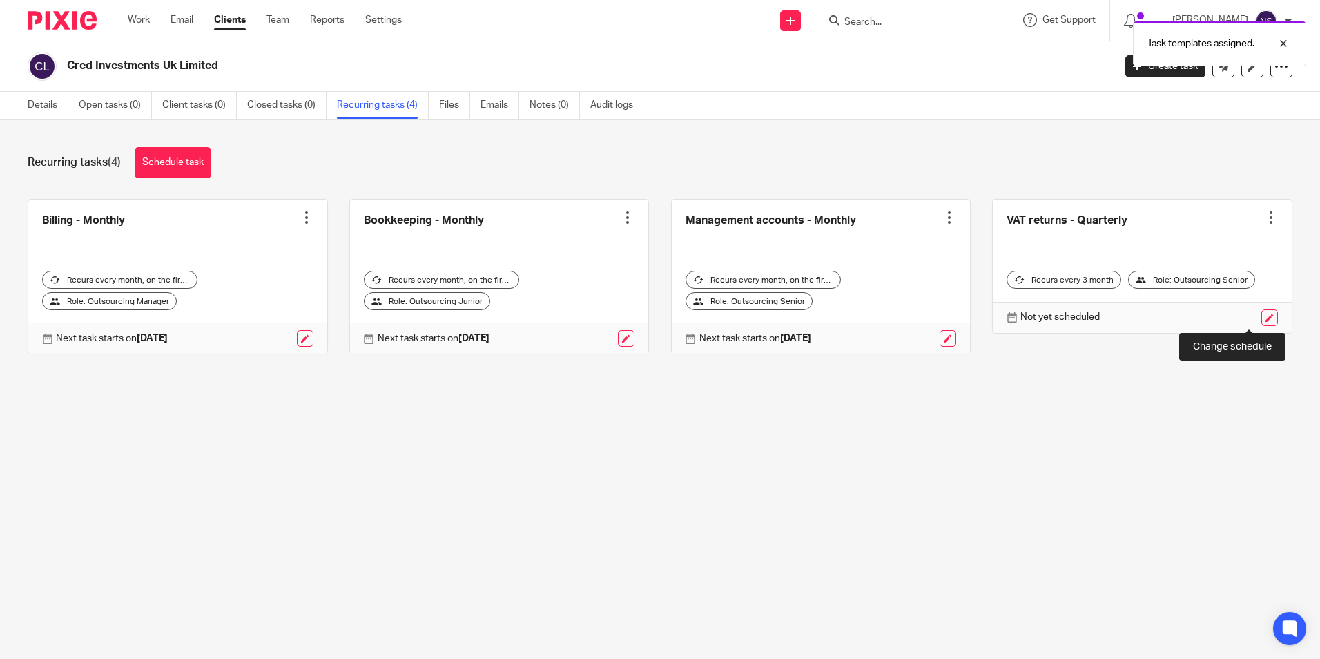
click at [1261, 320] on link at bounding box center [1269, 317] width 17 height 17
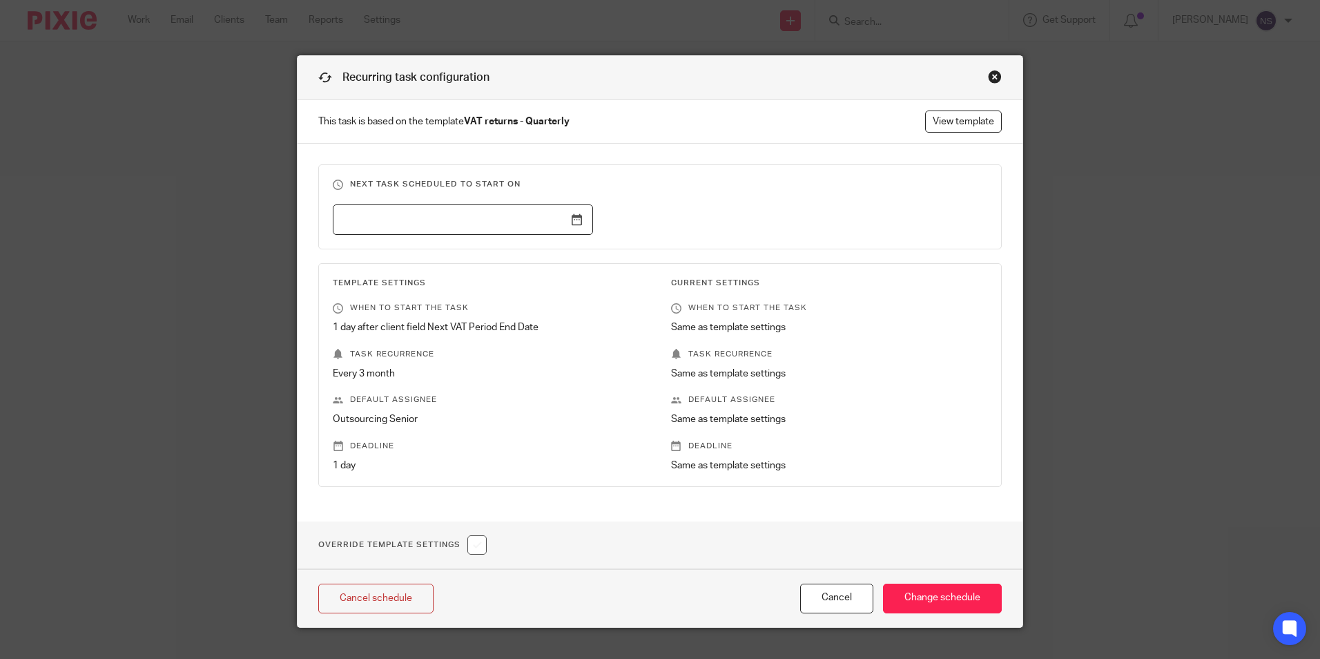
click at [575, 223] on input "text" at bounding box center [463, 219] width 260 height 31
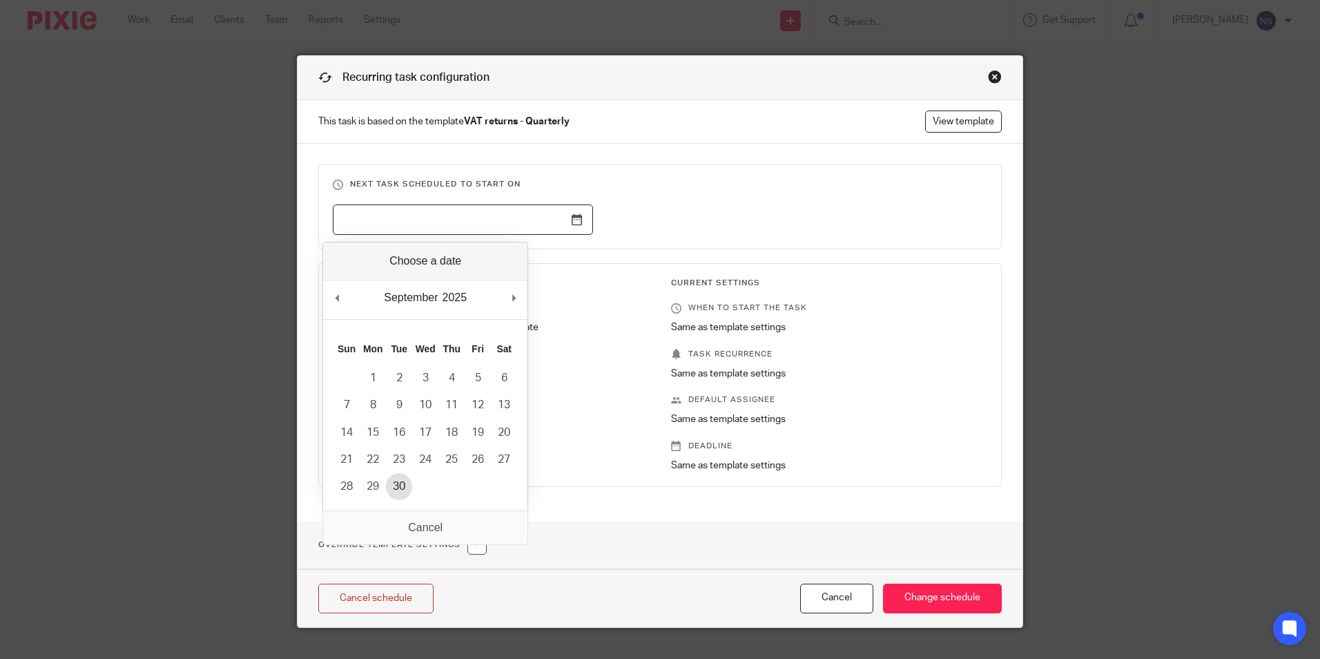
type input "[DATE]"
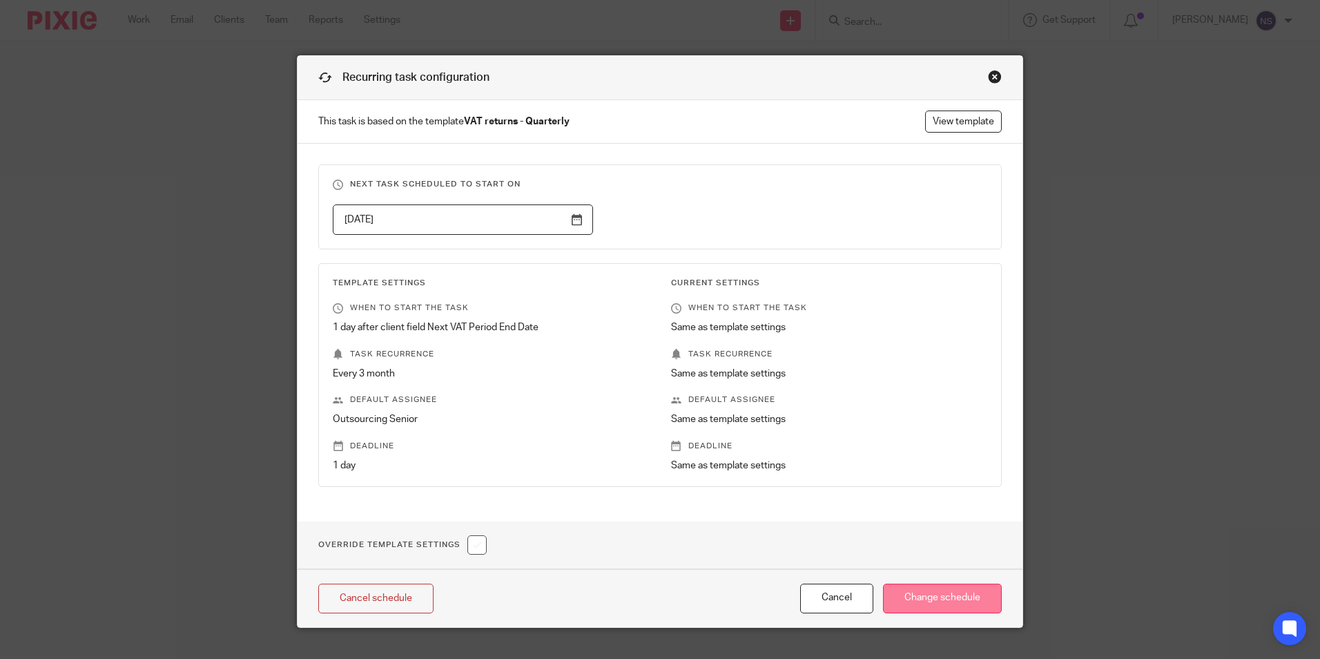
click at [900, 604] on input "Change schedule" at bounding box center [942, 598] width 119 height 30
